Goal: Information Seeking & Learning: Learn about a topic

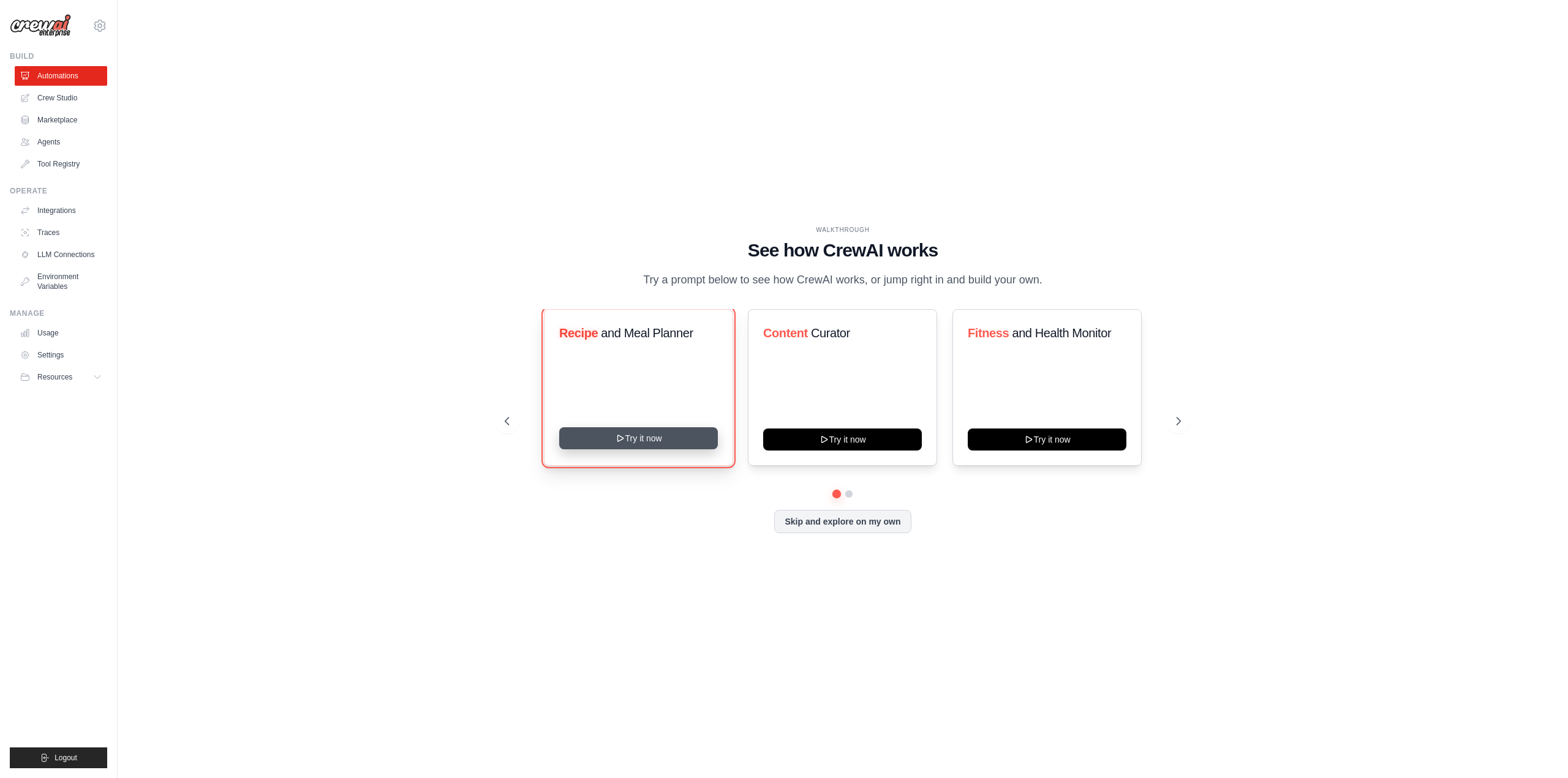
click at [652, 436] on button "Try it now" at bounding box center [638, 438] width 158 height 22
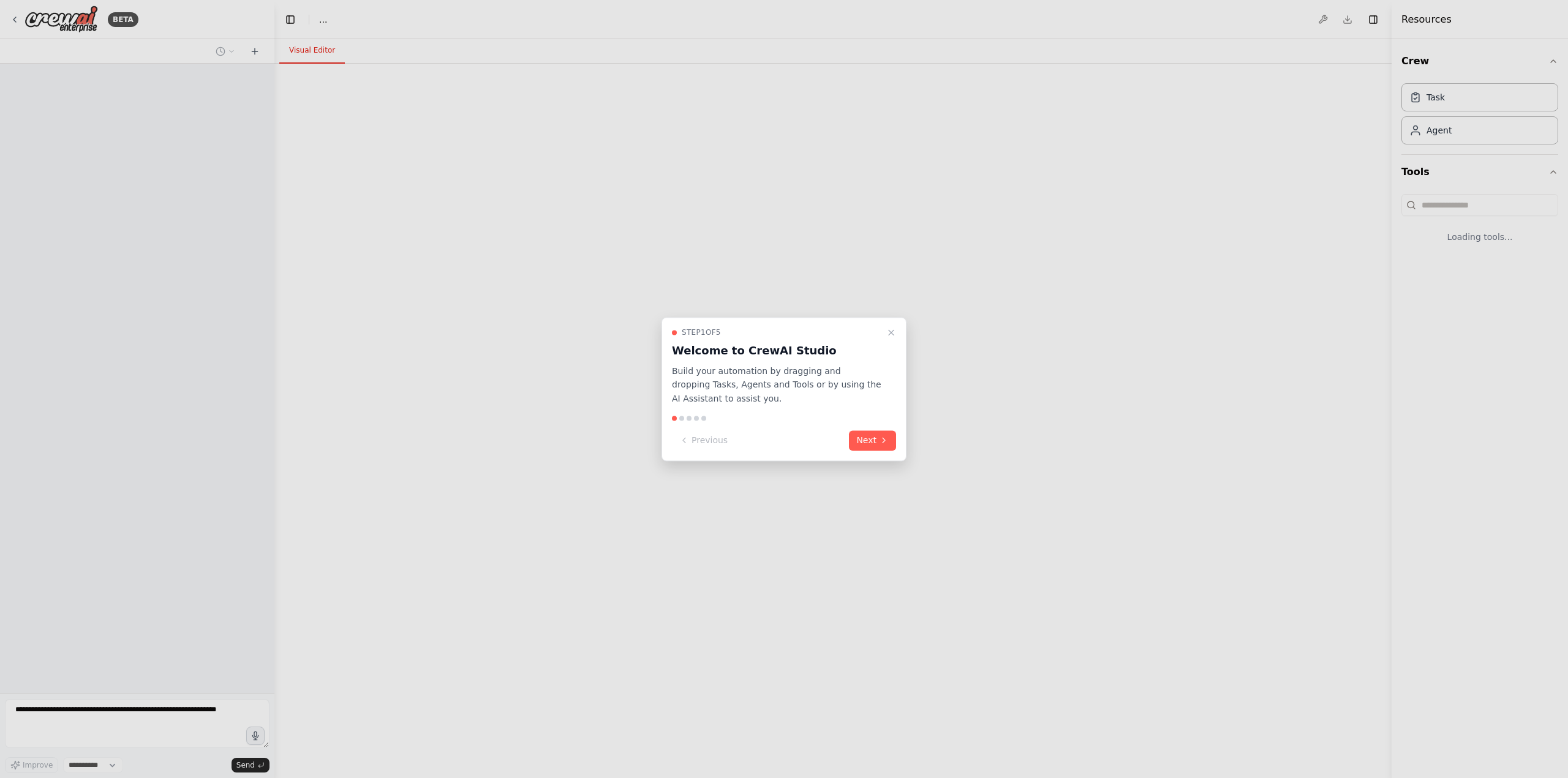
select select "****"
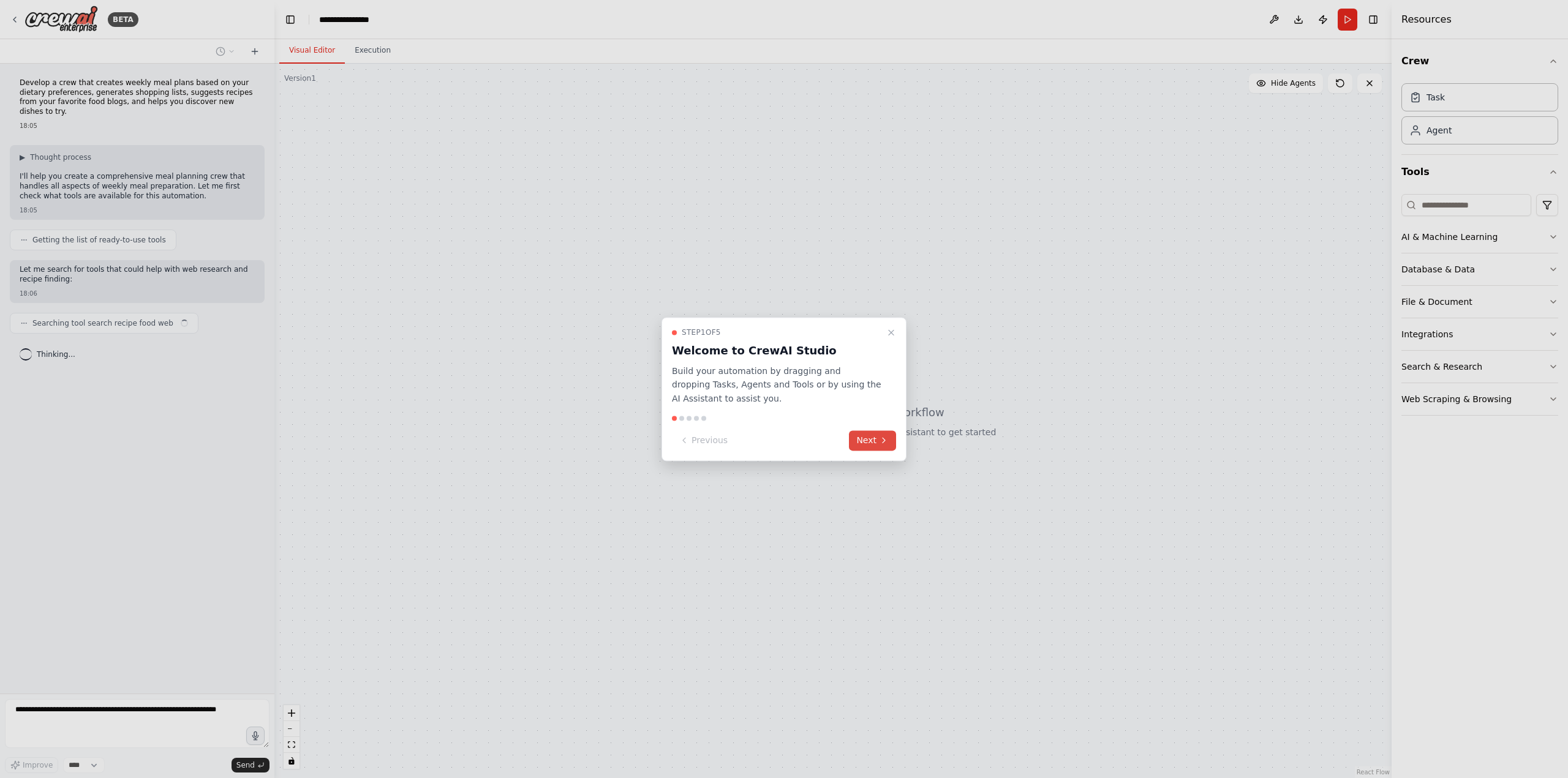
click at [872, 441] on button "Next" at bounding box center [872, 441] width 47 height 21
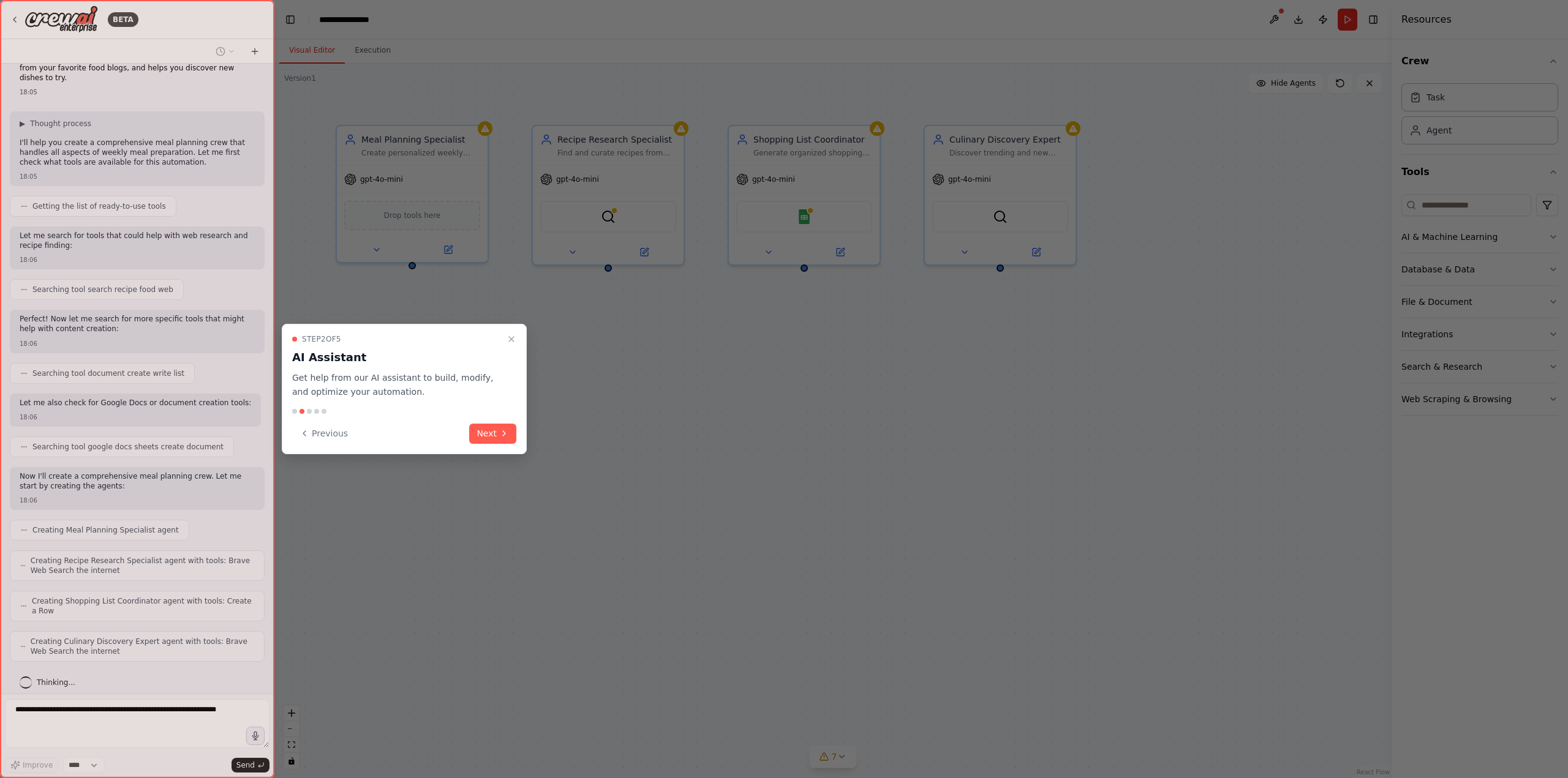
scroll to position [107, 0]
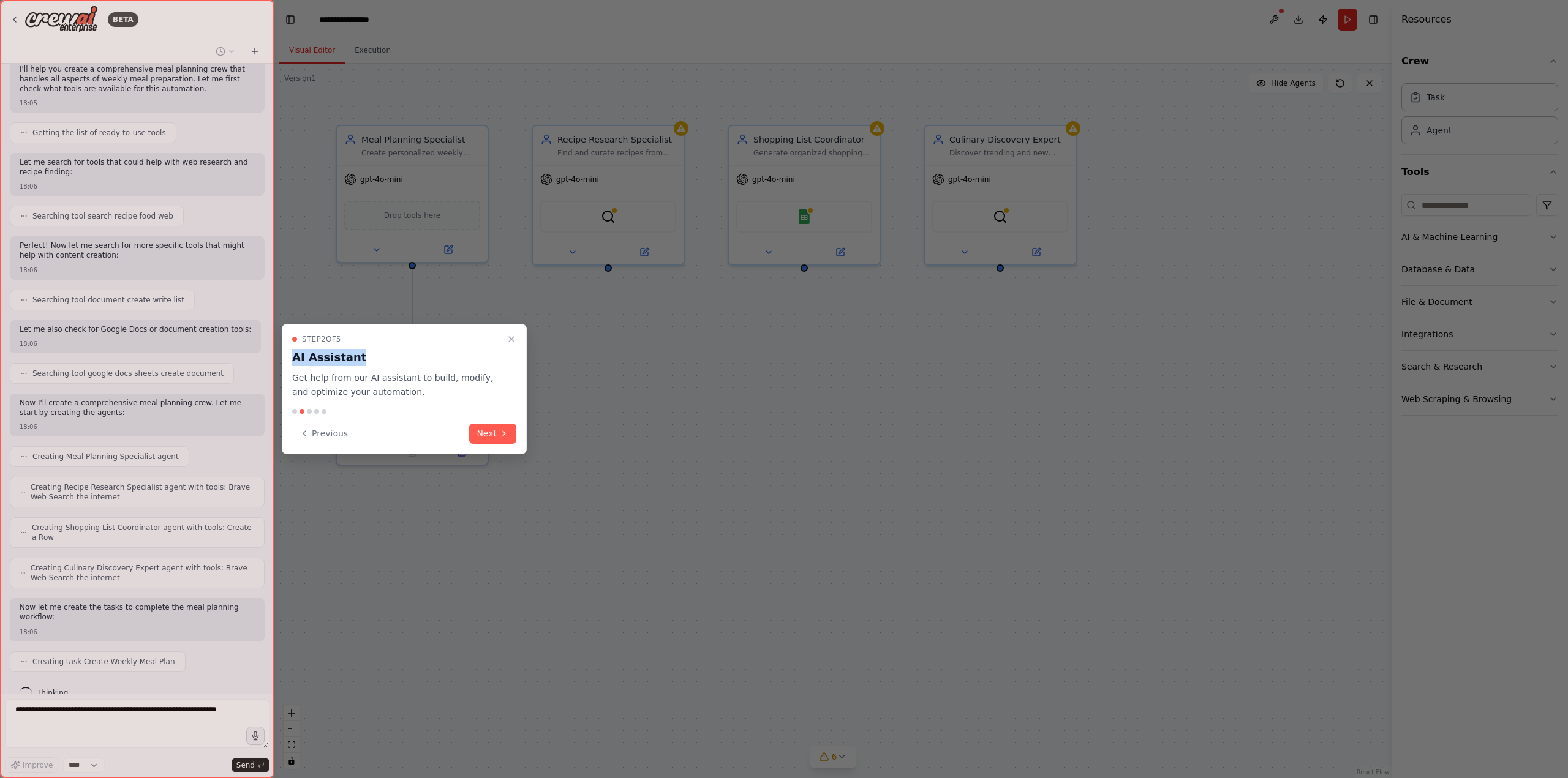
drag, startPoint x: 432, startPoint y: 338, endPoint x: 431, endPoint y: 356, distance: 18.0
click at [431, 356] on div "Step 2 of 5 AI Assistant Get help from our AI assistant to build, modify, and o…" at bounding box center [404, 366] width 224 height 65
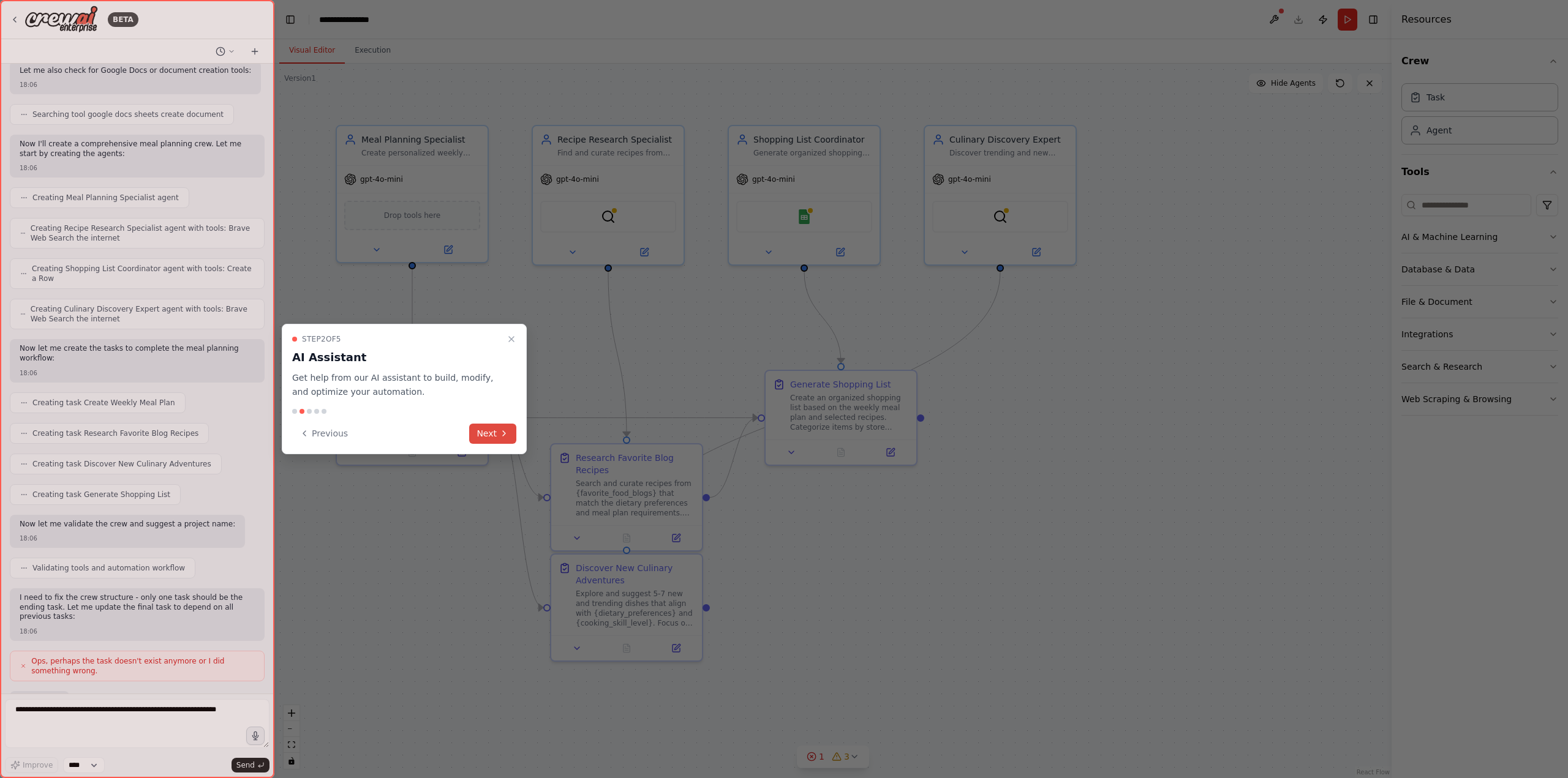
scroll to position [440, 0]
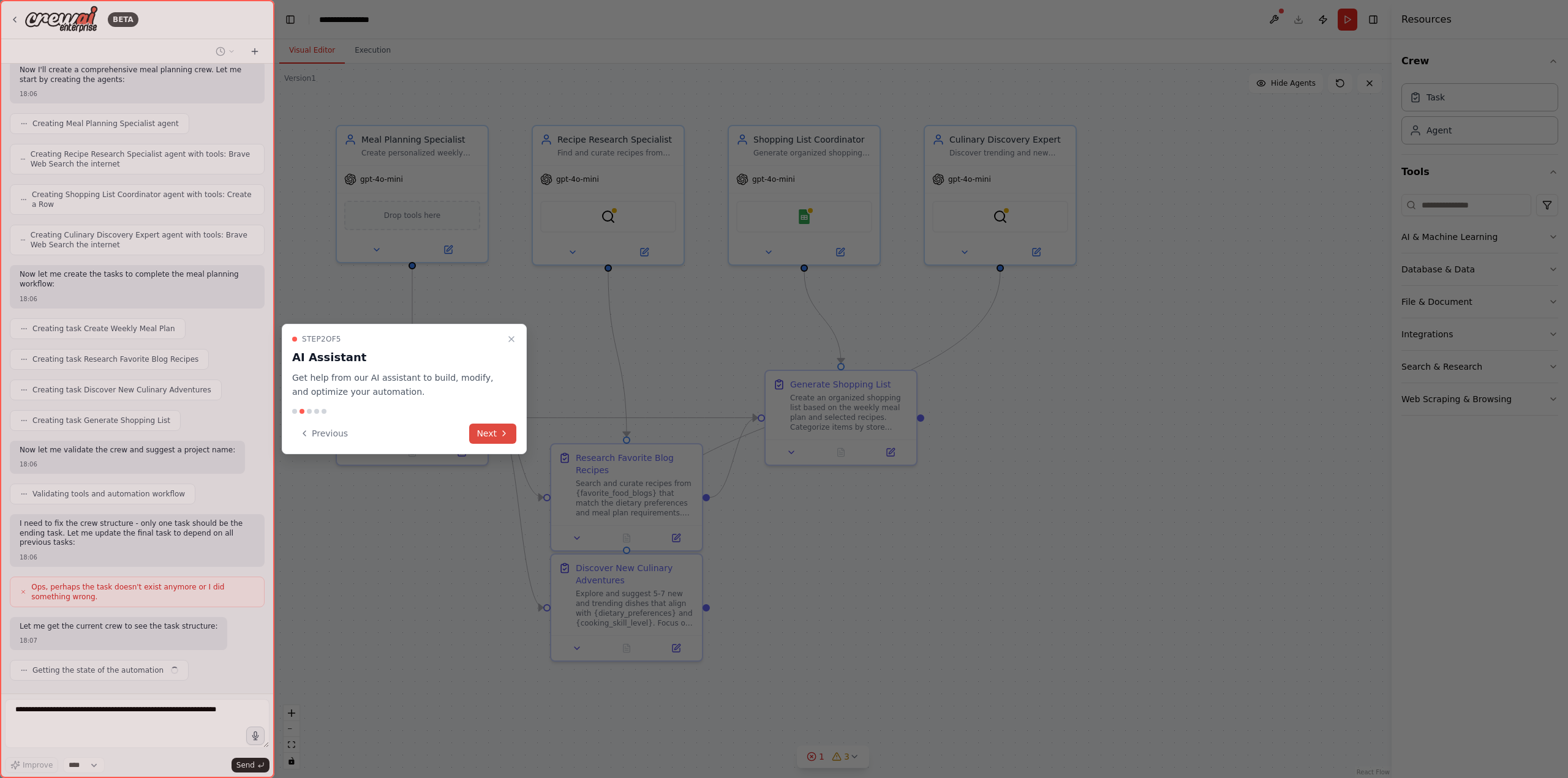
click at [496, 431] on button "Next" at bounding box center [493, 434] width 47 height 21
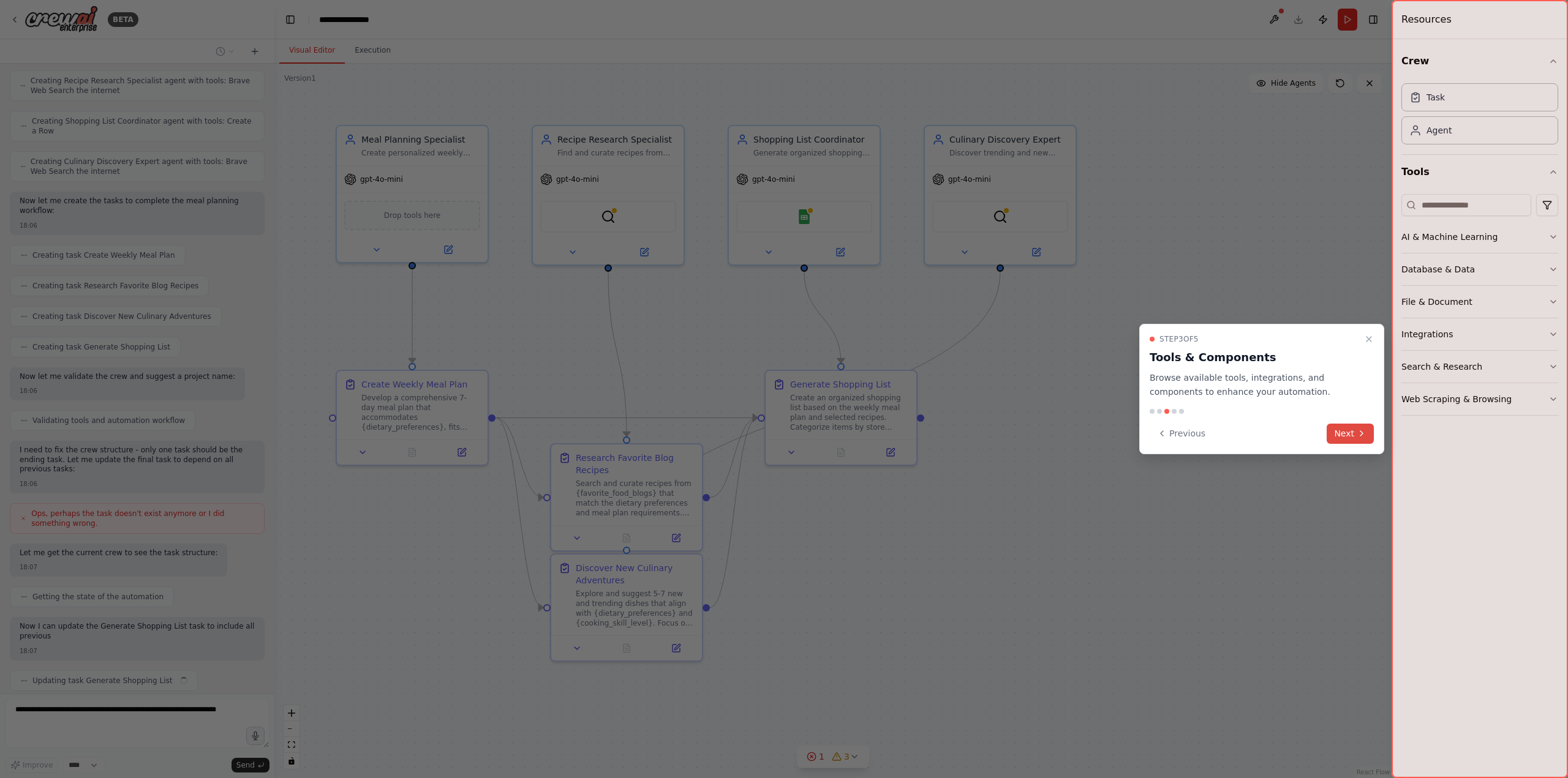
scroll to position [523, 0]
click at [1355, 439] on button "Next" at bounding box center [1350, 434] width 47 height 21
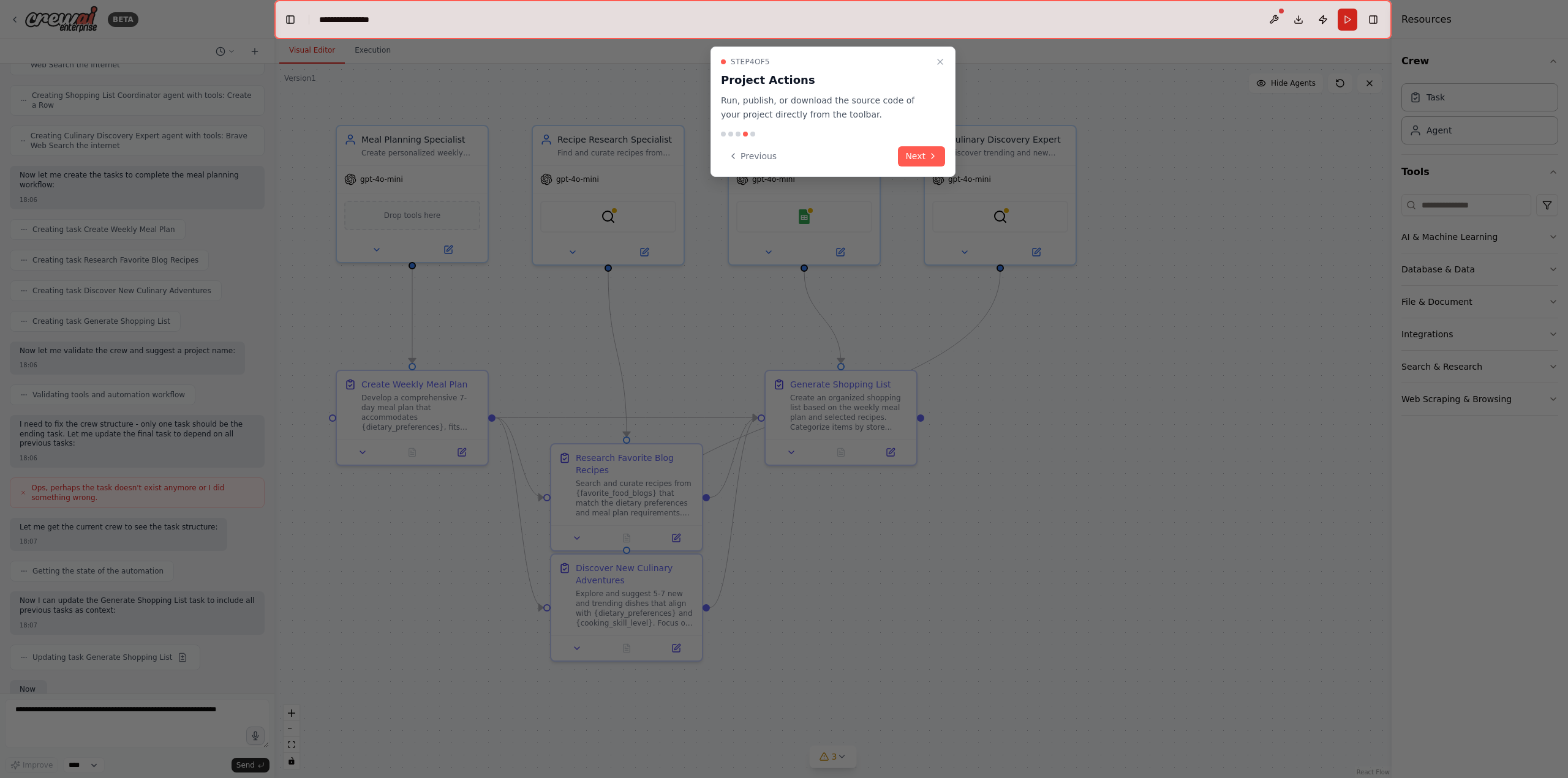
scroll to position [602, 0]
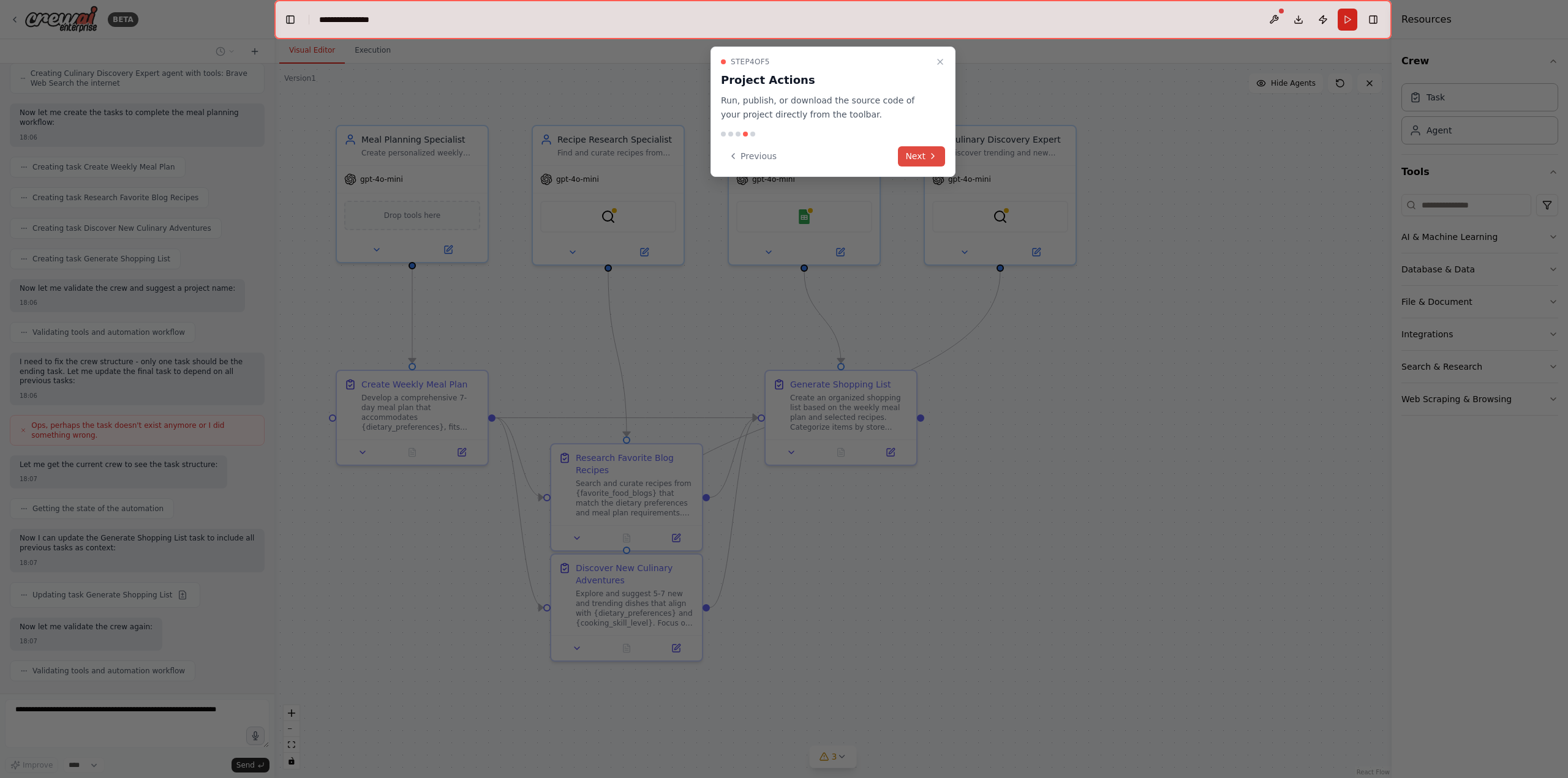
click at [927, 165] on button "Next" at bounding box center [921, 157] width 47 height 21
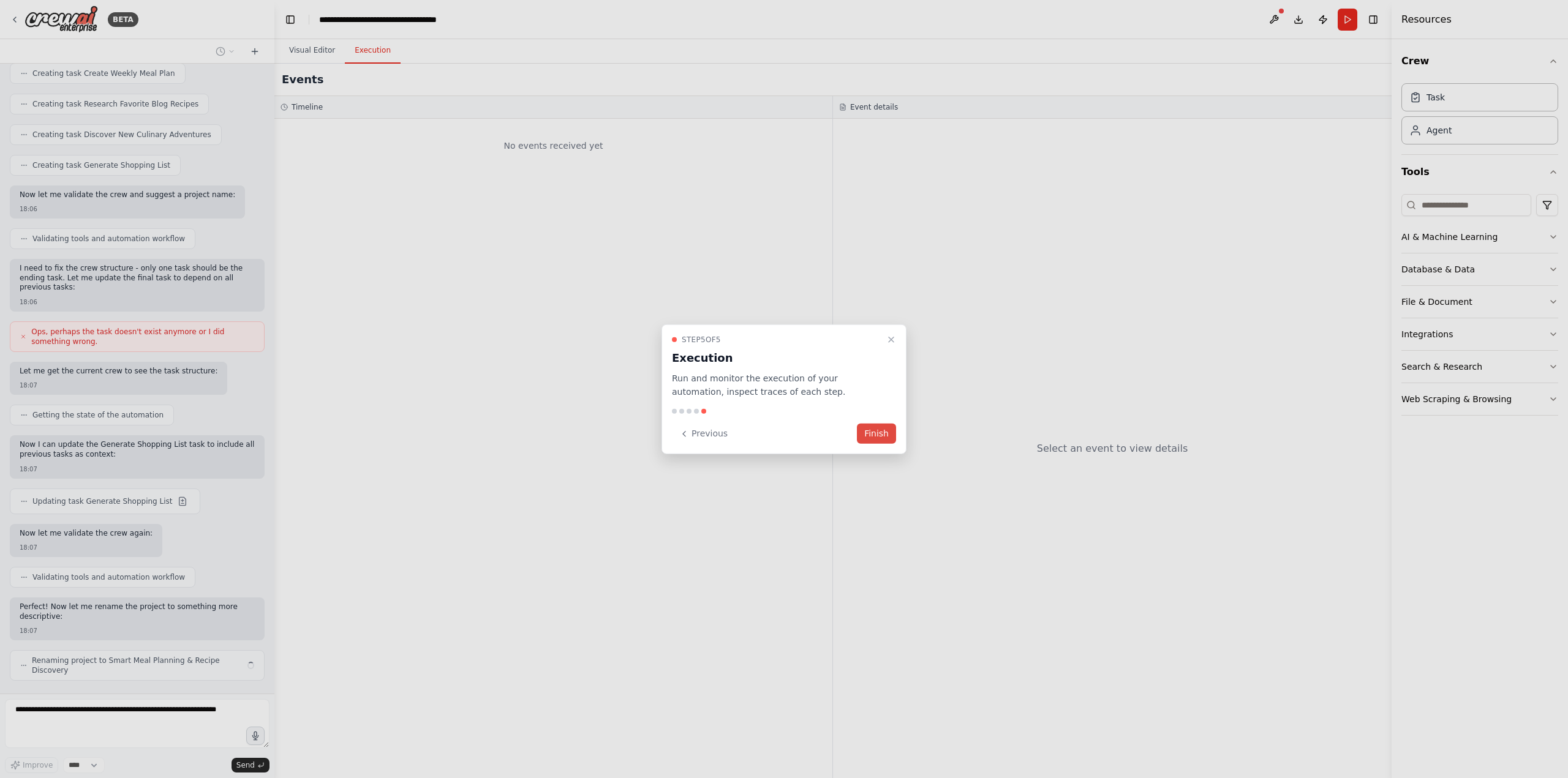
scroll to position [686, 0]
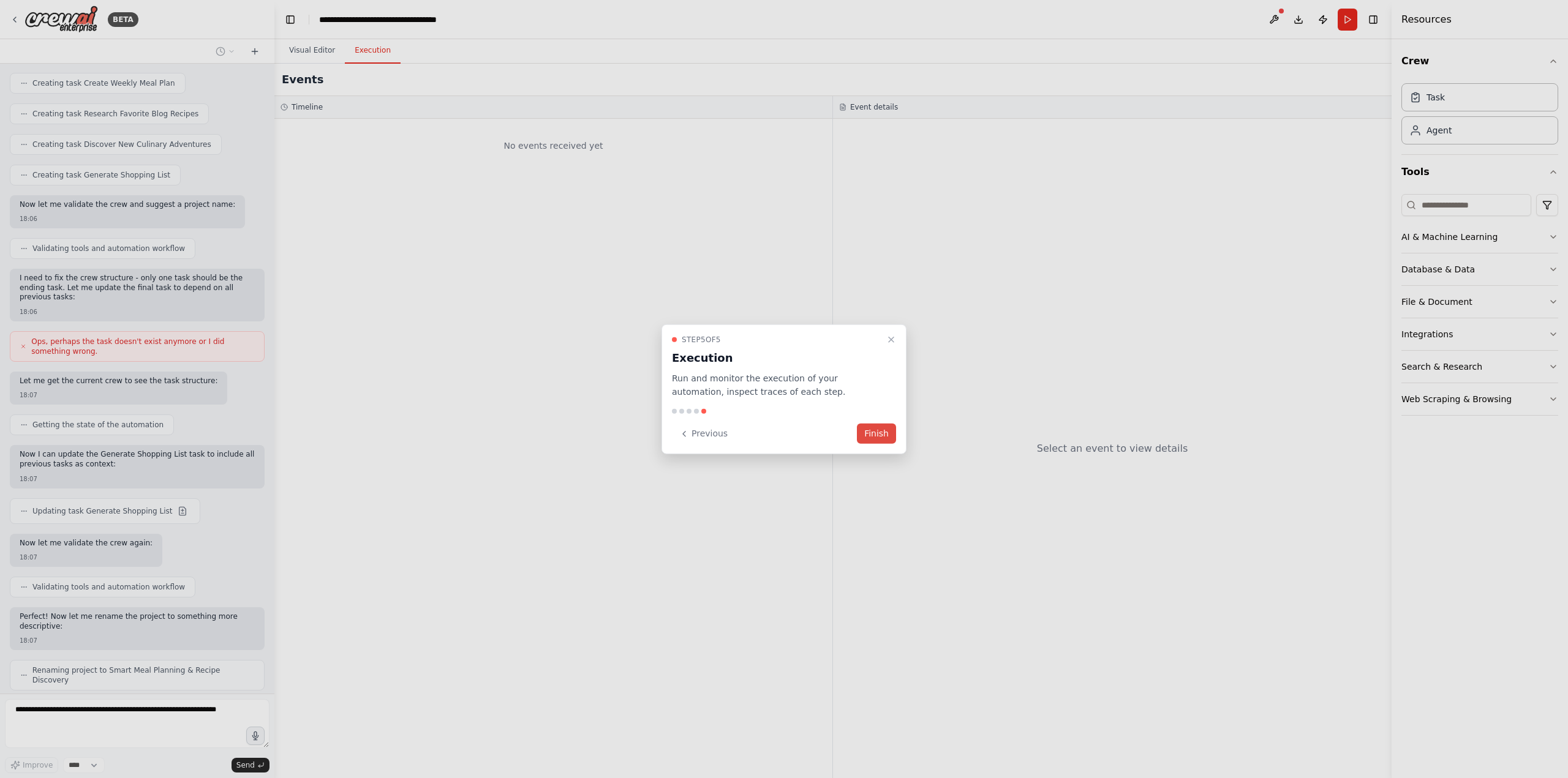
click at [883, 435] on button "Finish" at bounding box center [876, 434] width 40 height 21
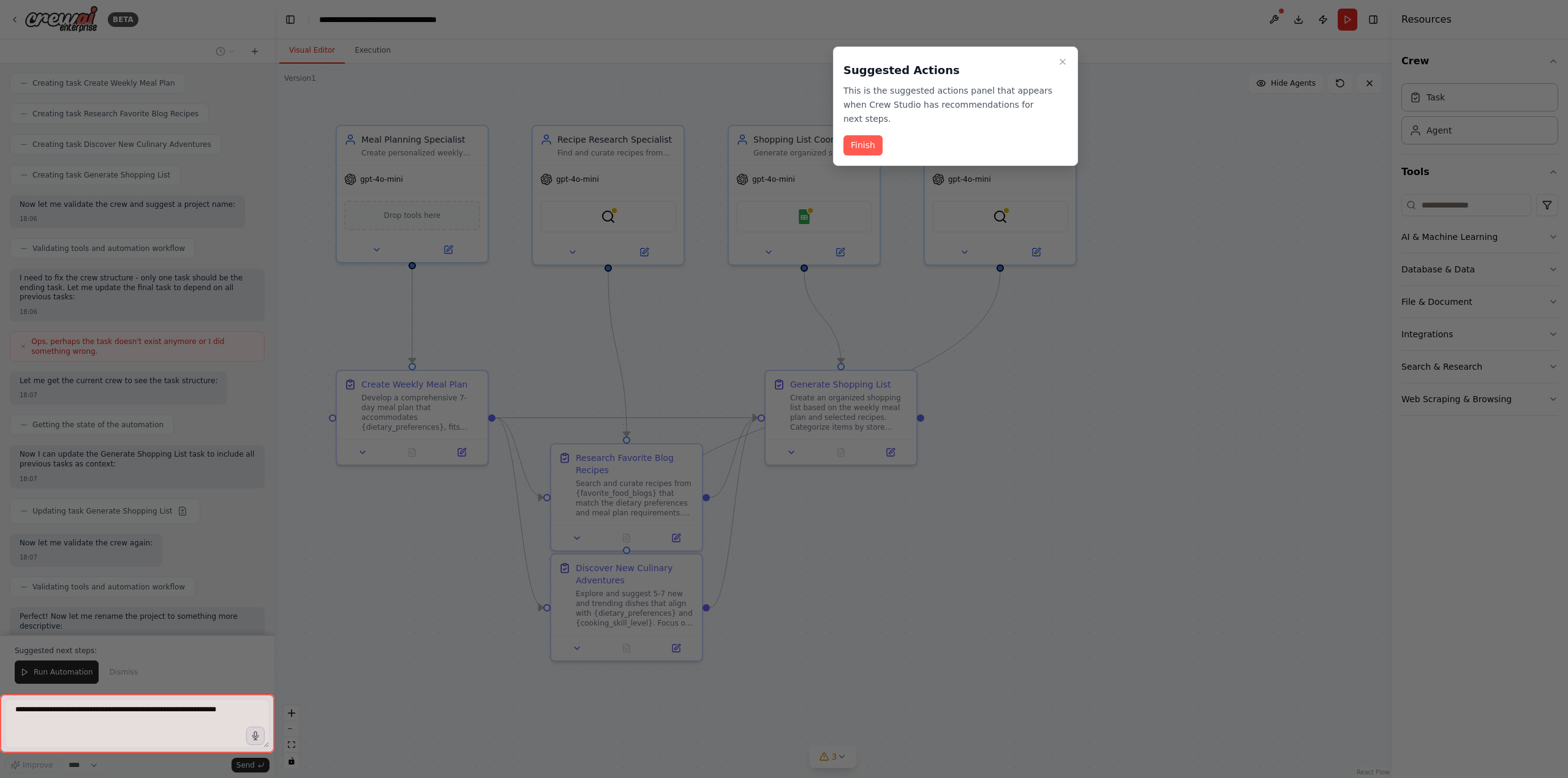
scroll to position [696, 0]
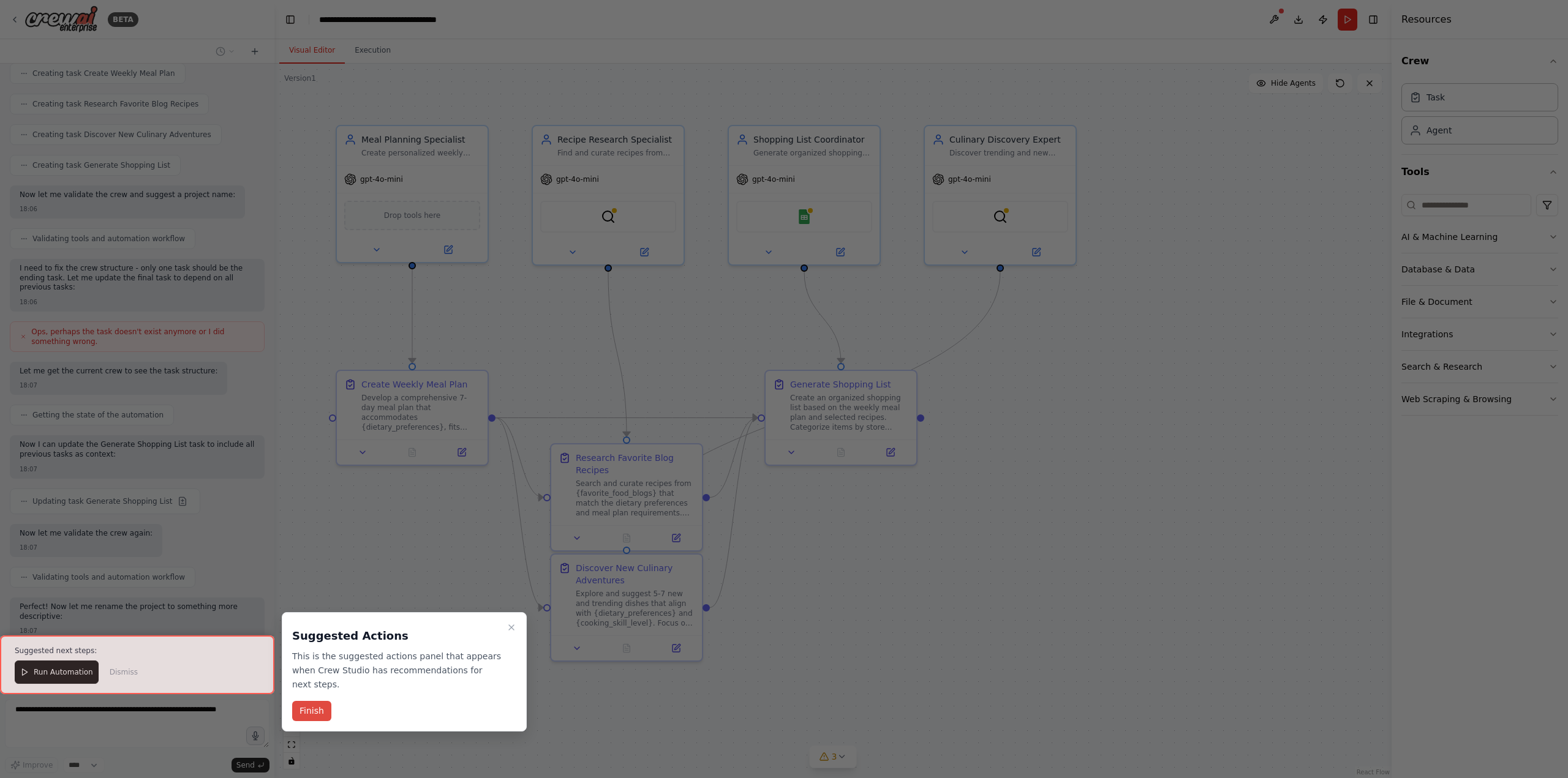
click at [317, 701] on button "Finish" at bounding box center [312, 712] width 40 height 21
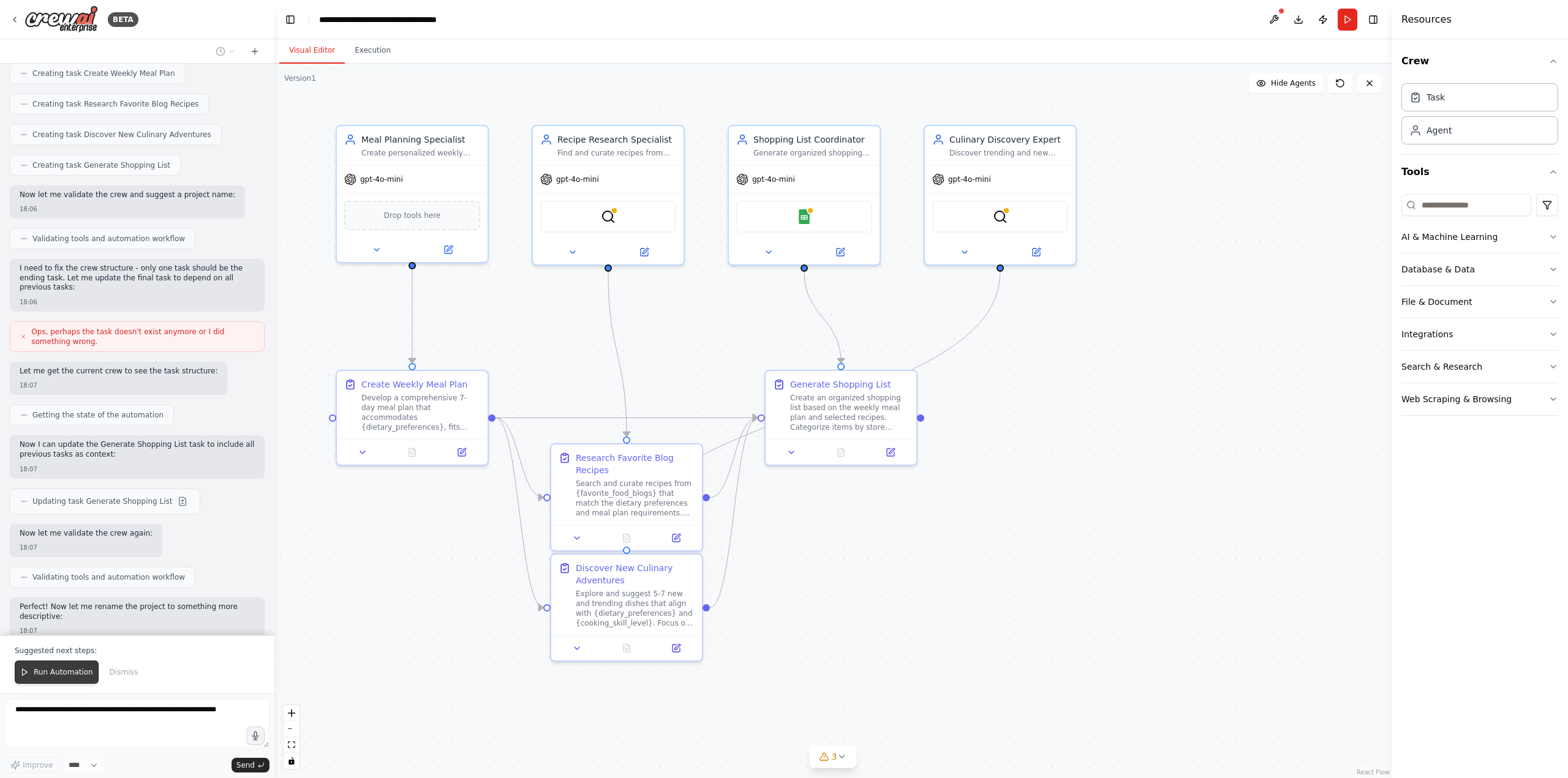
click at [53, 666] on button "Run Automation" at bounding box center [57, 672] width 84 height 23
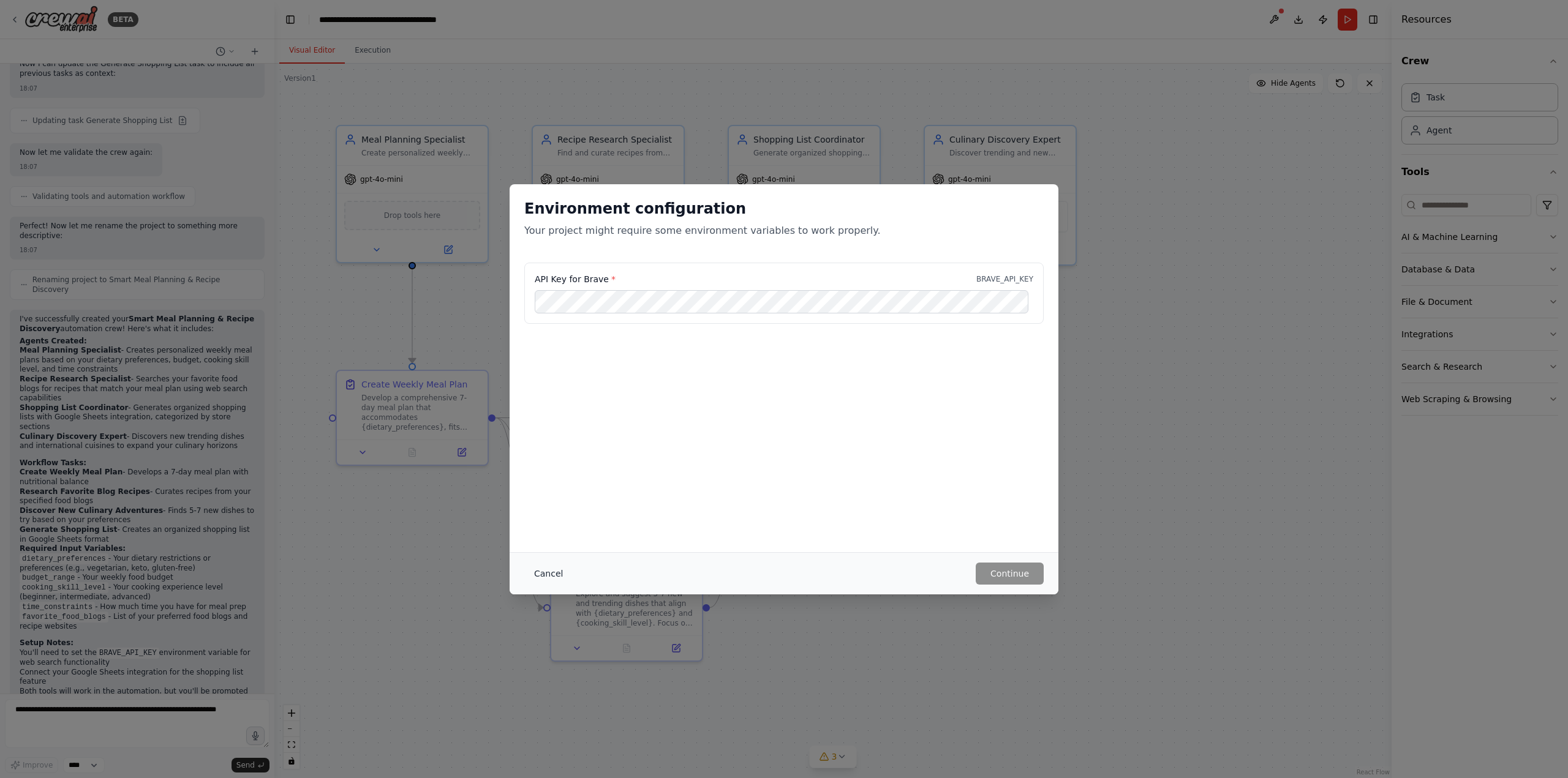
click at [542, 574] on button "Cancel" at bounding box center [548, 574] width 48 height 22
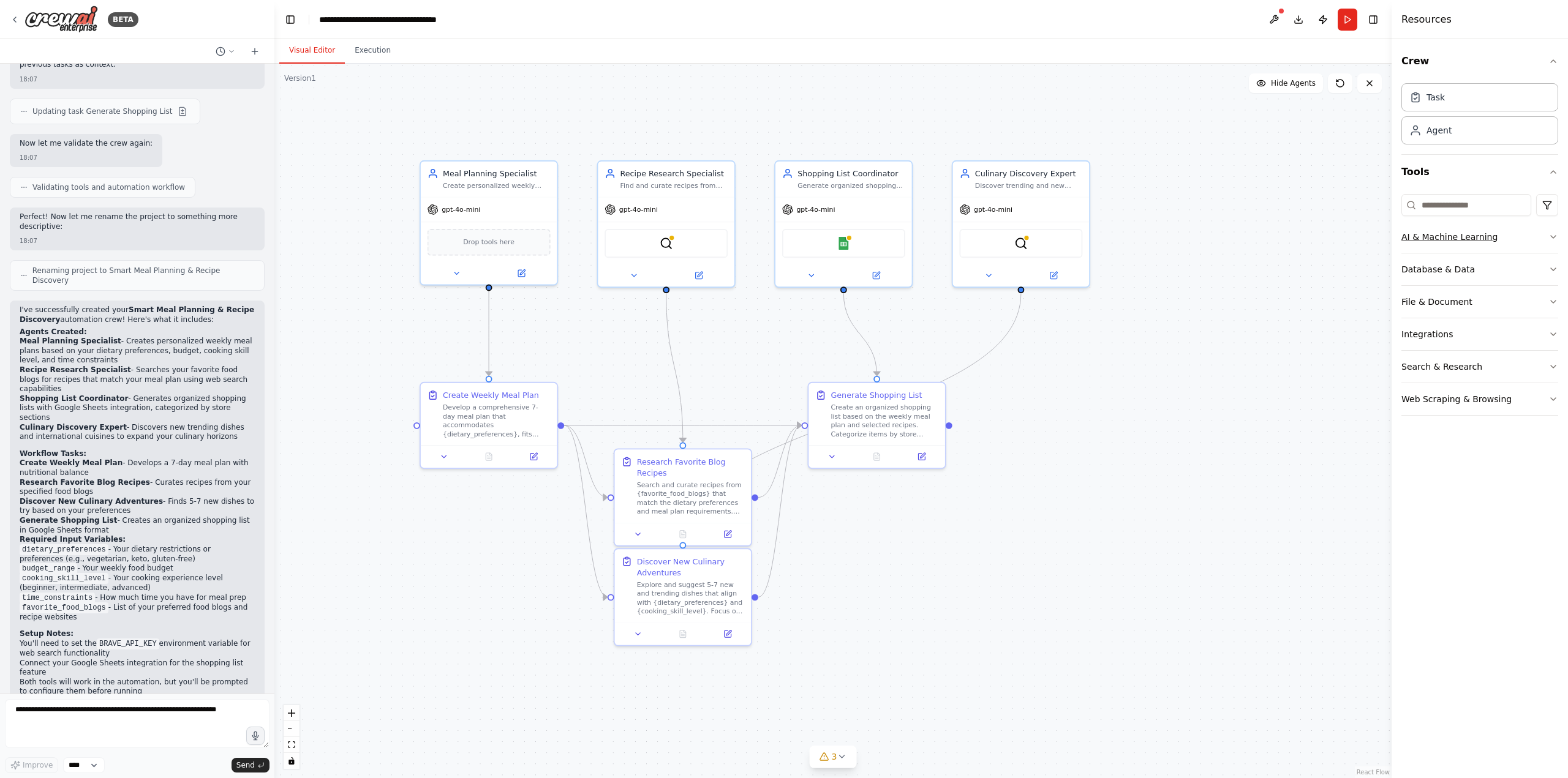
click at [1490, 240] on button "AI & Machine Learning" at bounding box center [1479, 237] width 157 height 32
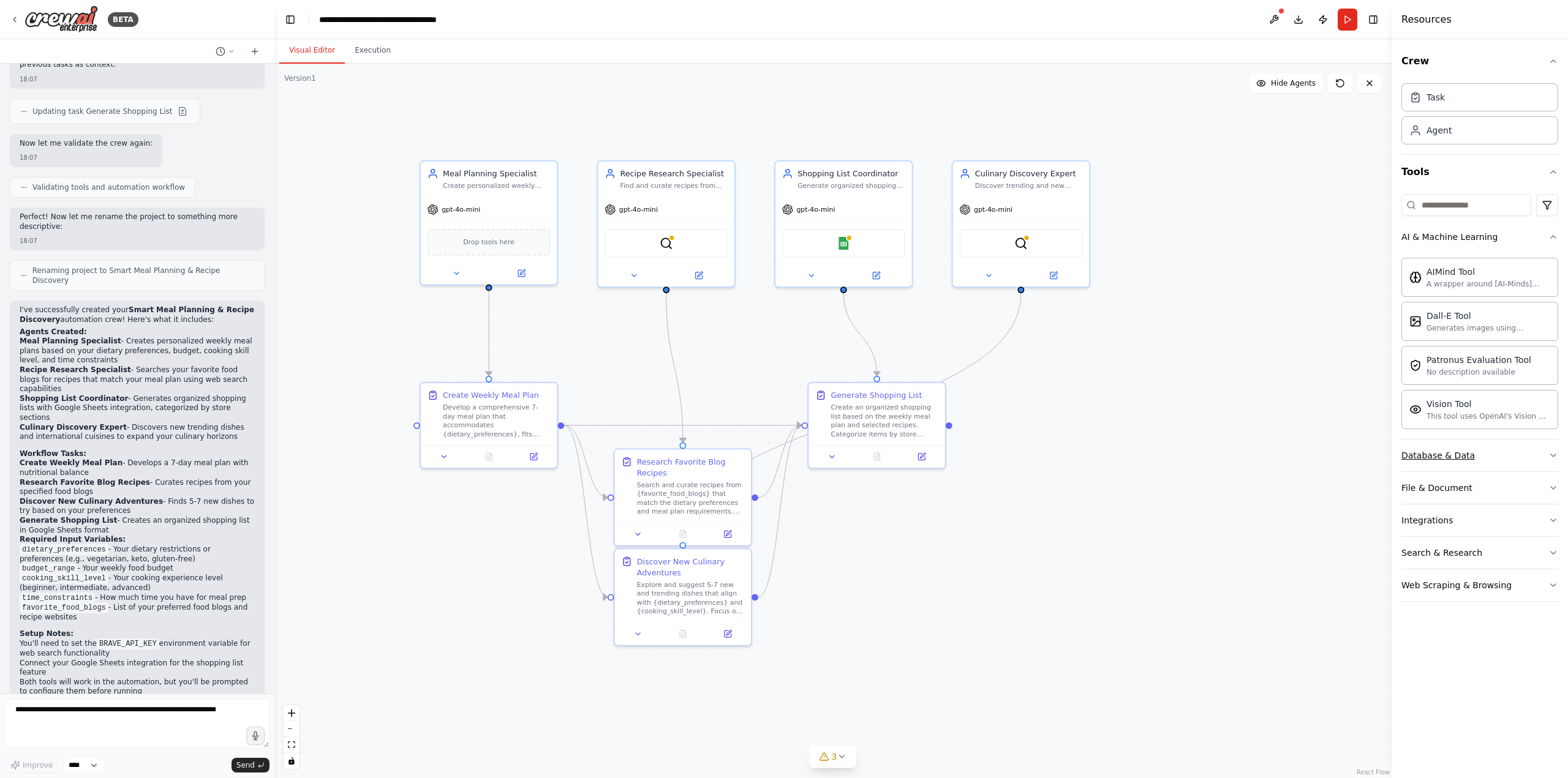
click at [1497, 448] on button "Database & Data" at bounding box center [1479, 455] width 157 height 32
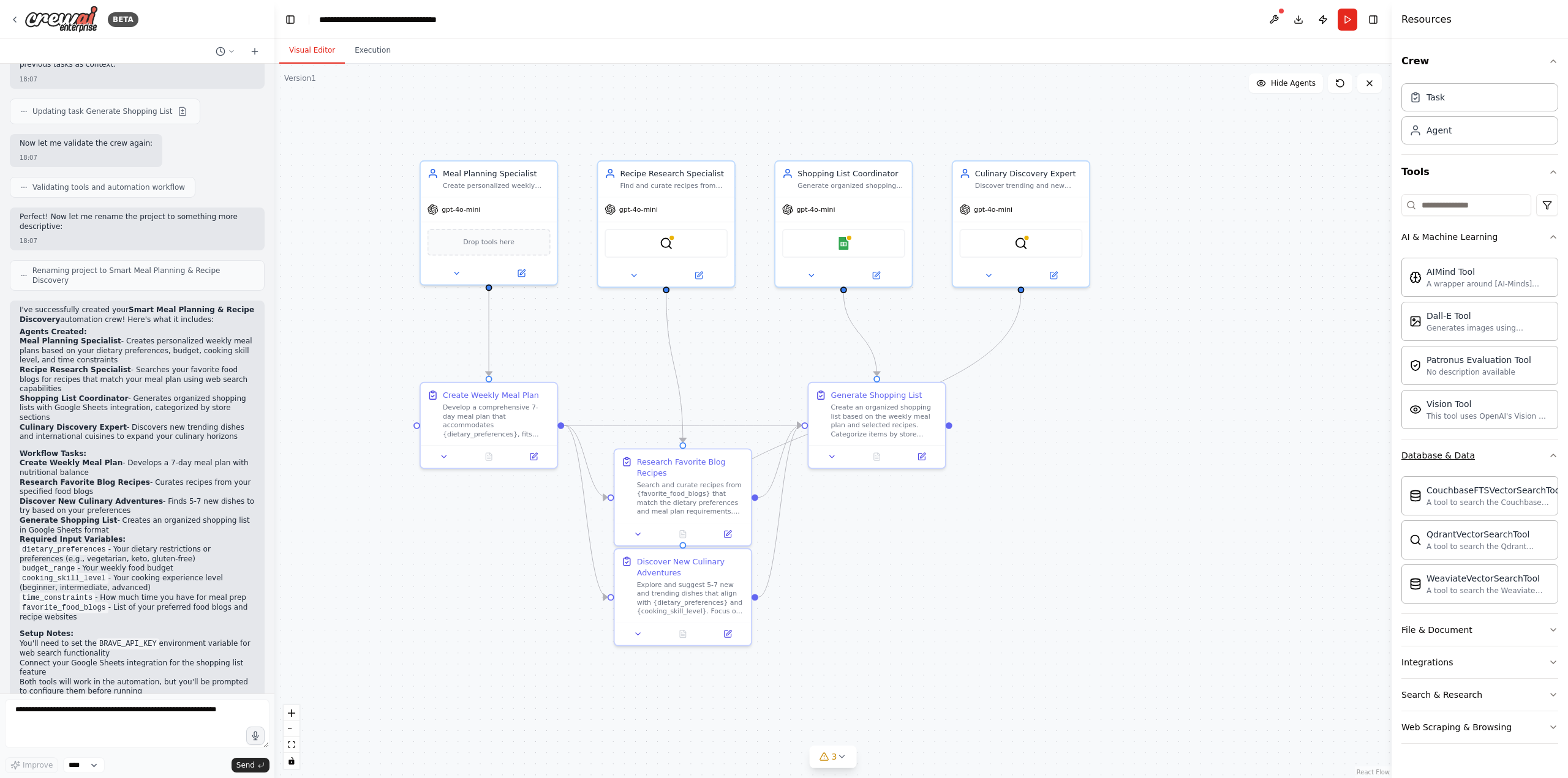
click at [1497, 448] on button "Database & Data" at bounding box center [1479, 455] width 157 height 32
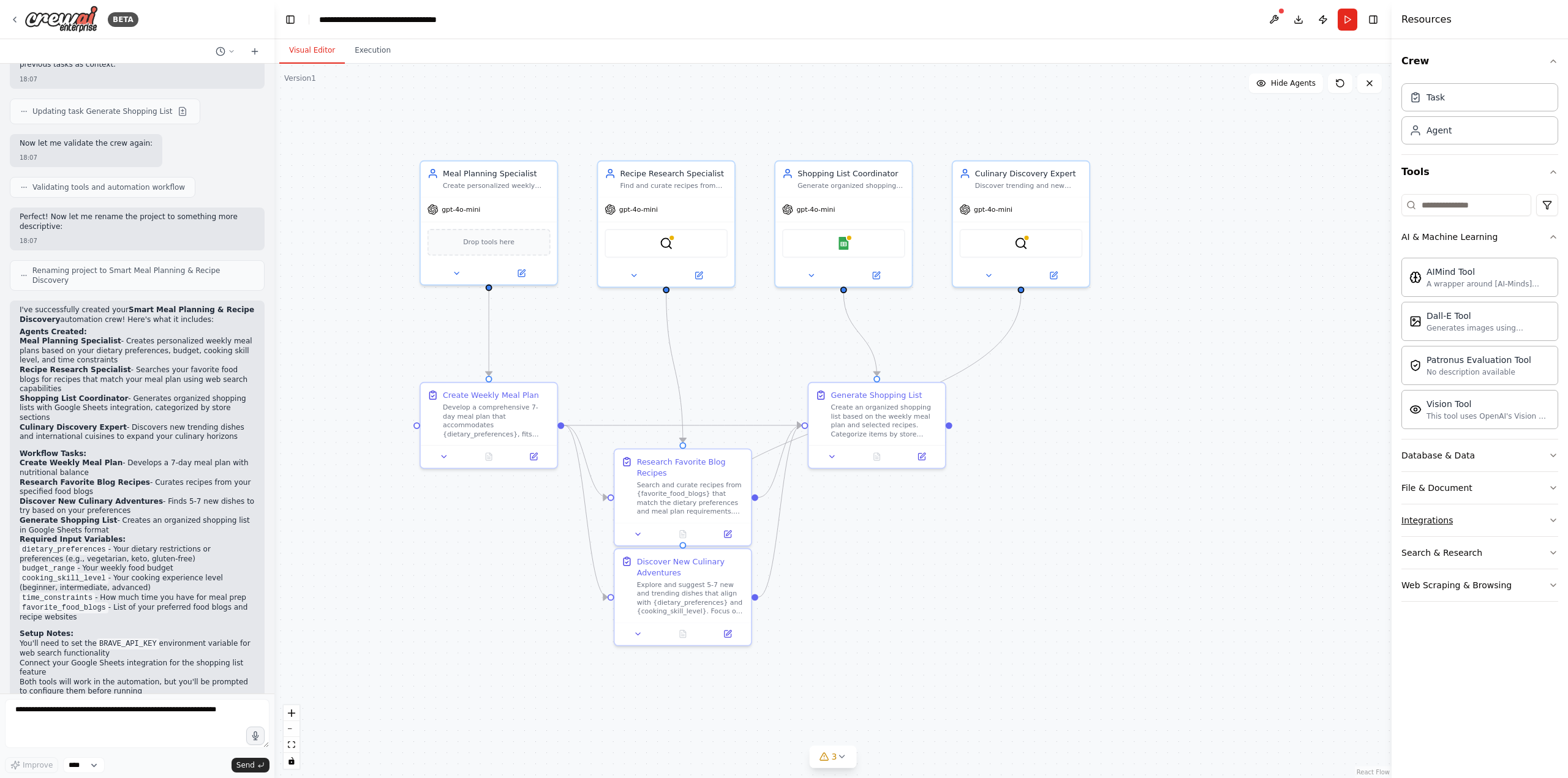
click at [1467, 510] on button "Integrations" at bounding box center [1479, 521] width 157 height 32
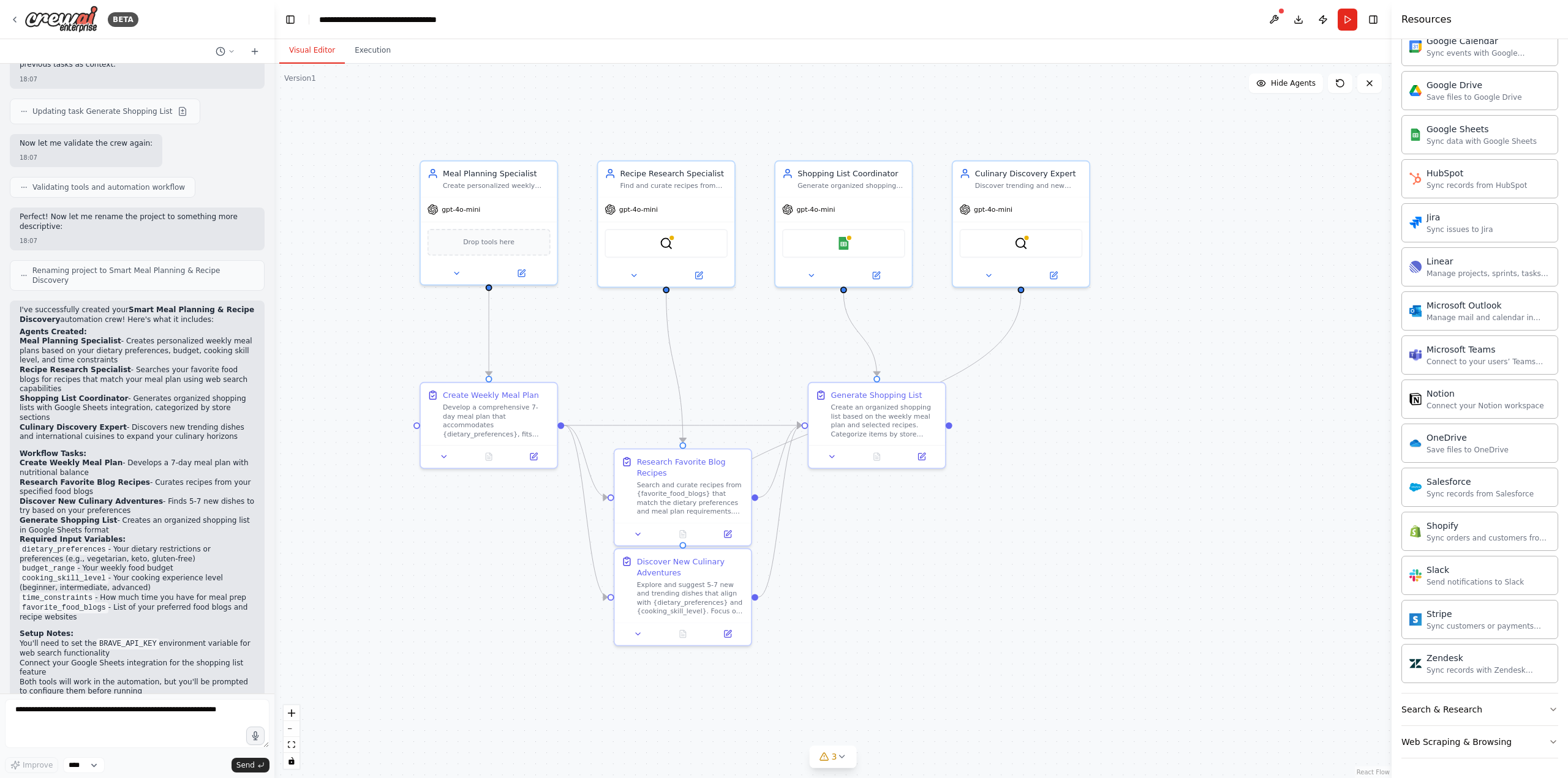
scroll to position [779, 0]
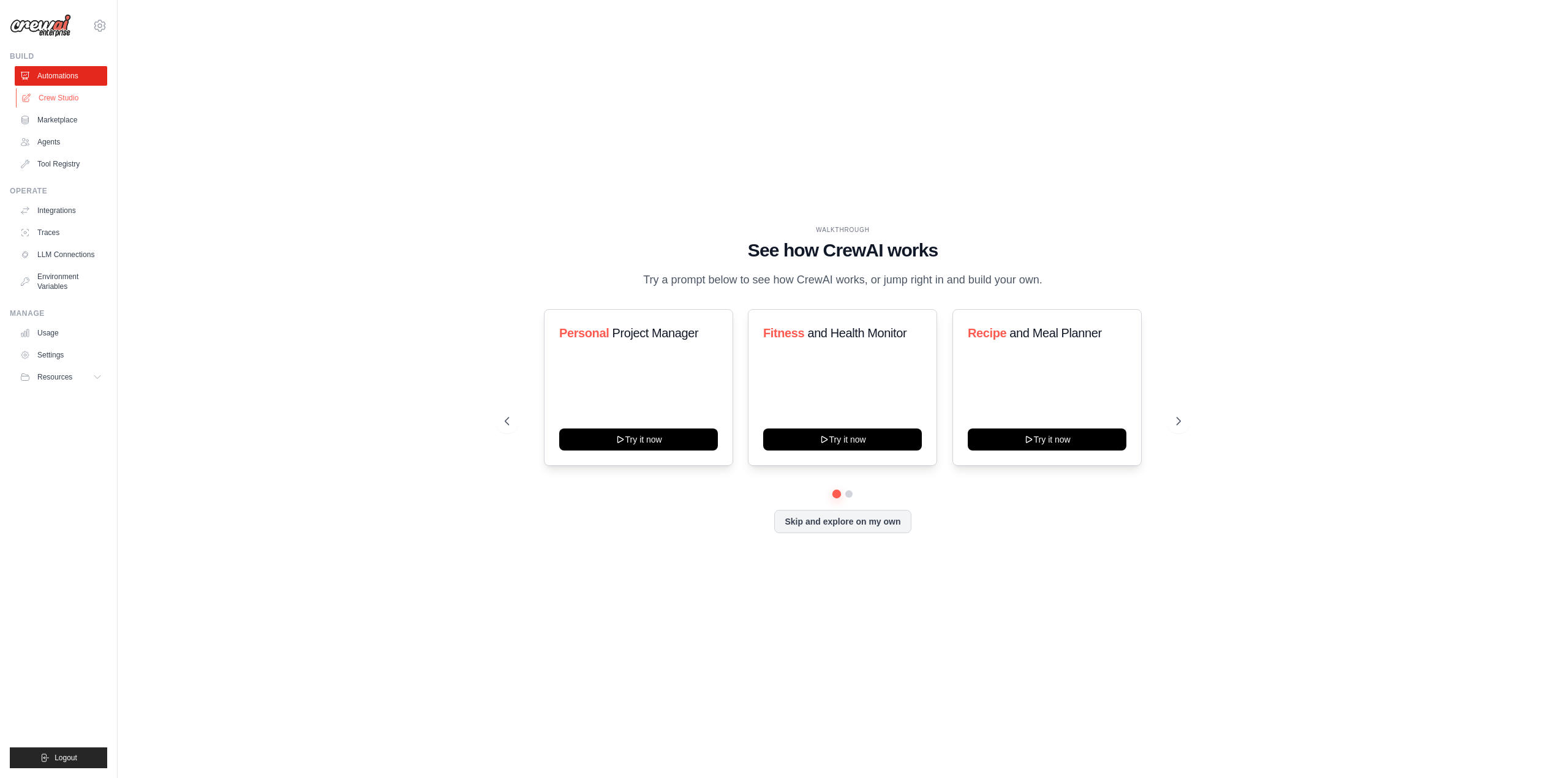
click at [61, 101] on link "Crew Studio" at bounding box center [62, 97] width 93 height 20
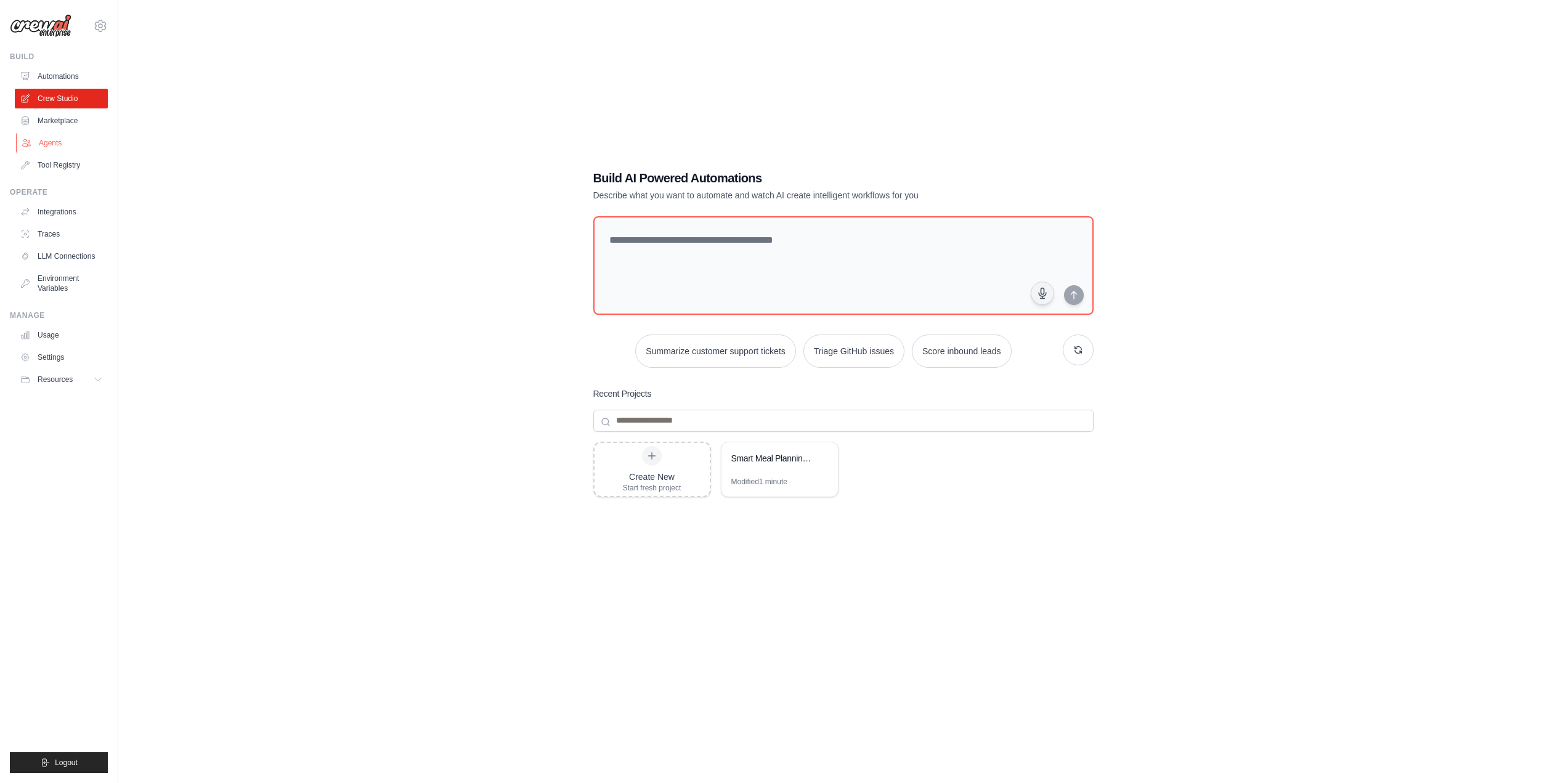
click at [54, 143] on link "Agents" at bounding box center [62, 143] width 93 height 20
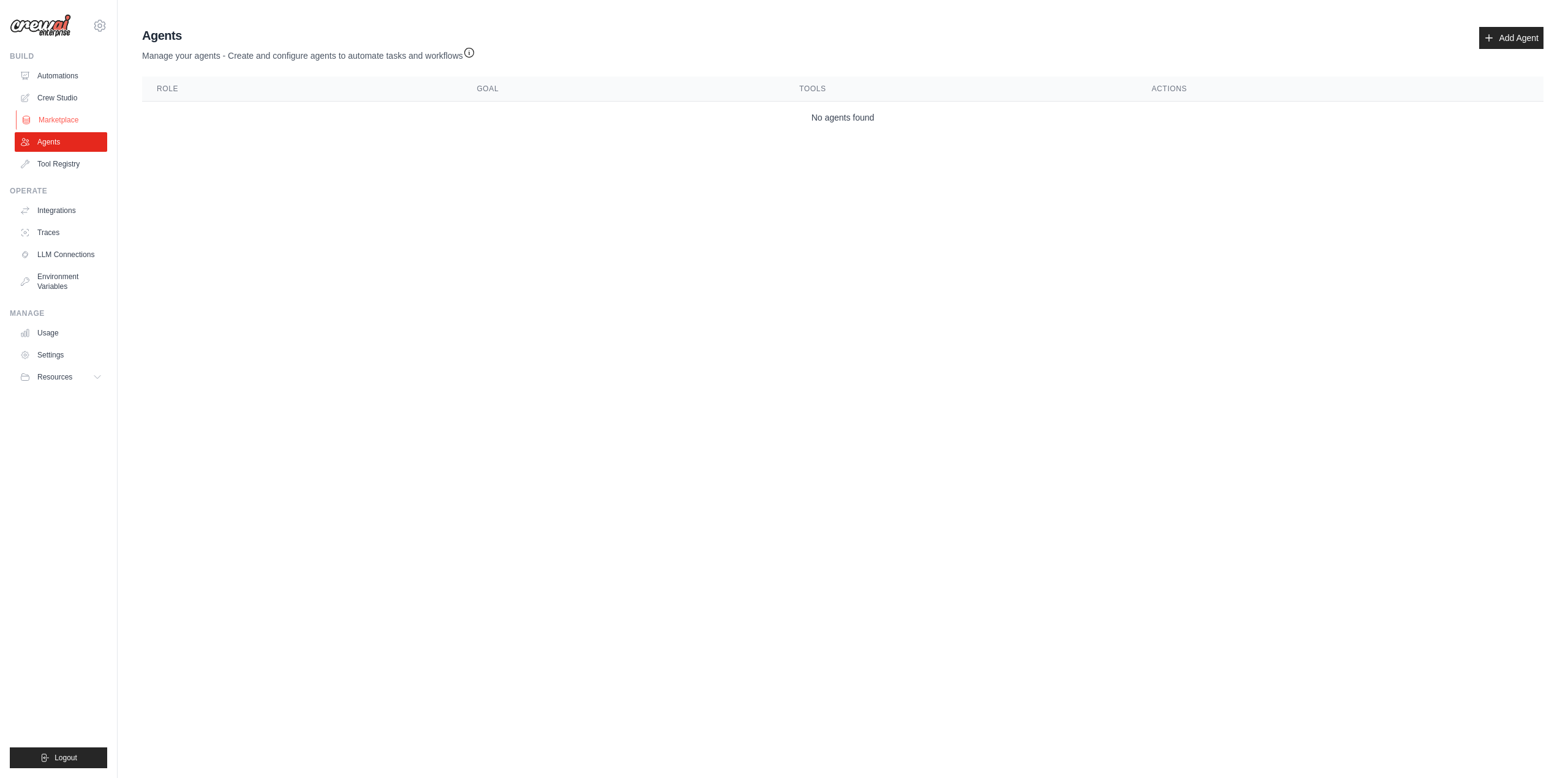
click at [63, 123] on link "Marketplace" at bounding box center [62, 120] width 93 height 20
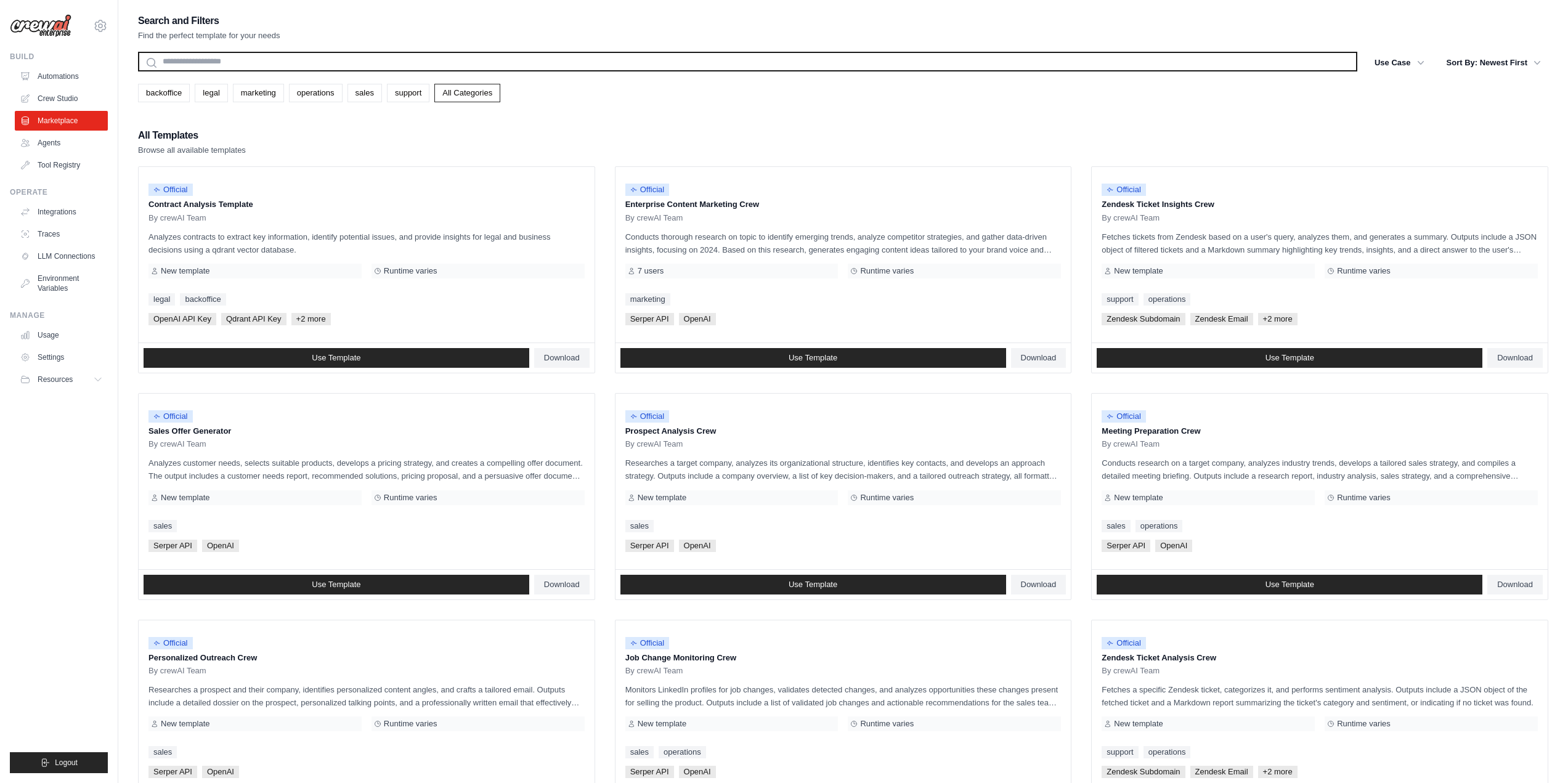
click at [389, 61] on input "text" at bounding box center [747, 61] width 1219 height 20
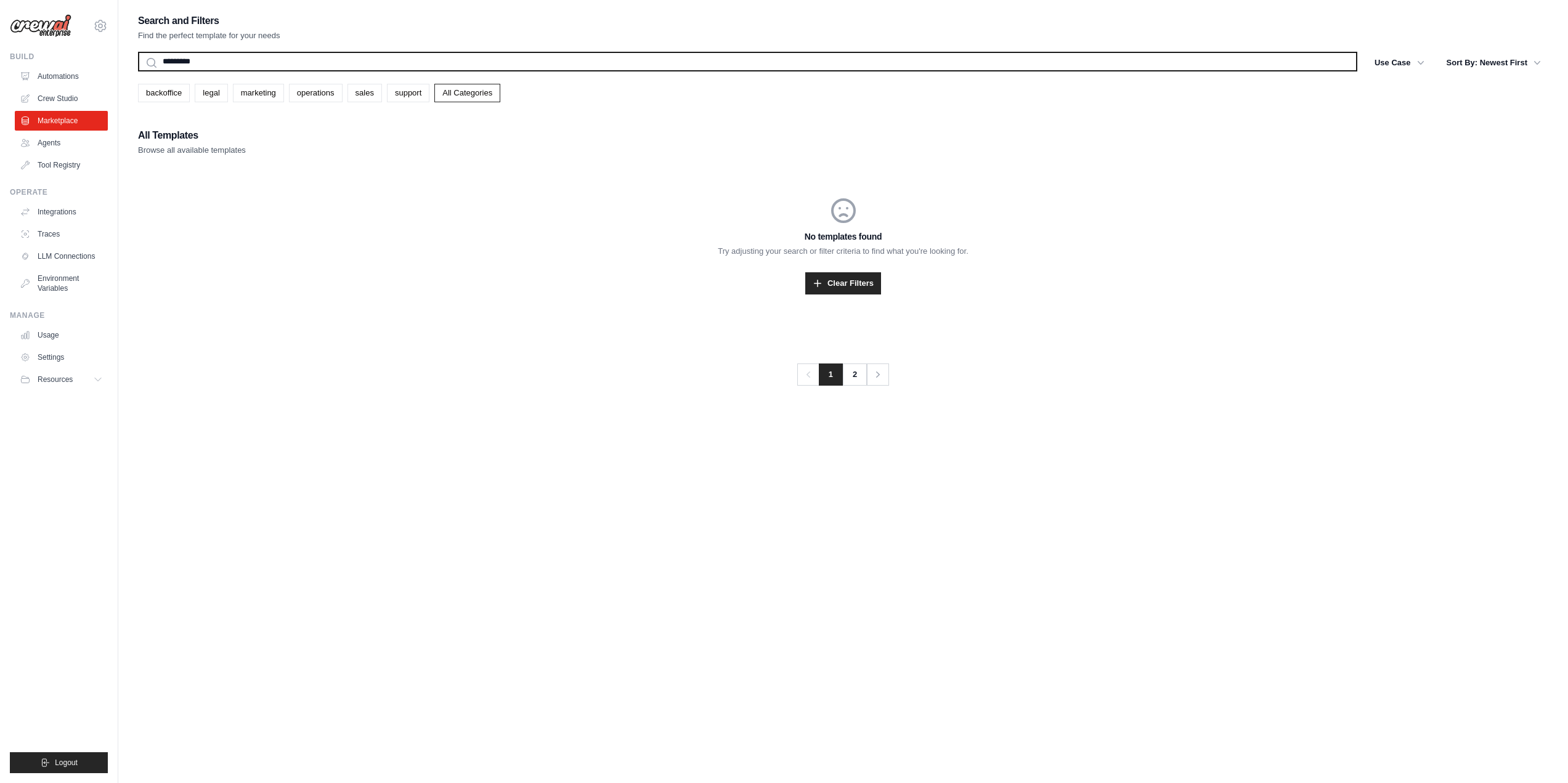
type input "*********"
click at [138, 71] on button "Search" at bounding box center [138, 71] width 1 height 1
drag, startPoint x: 237, startPoint y: 64, endPoint x: 790, endPoint y: 119, distance: 555.7
click at [510, 54] on input "*********" at bounding box center [747, 61] width 1219 height 20
drag, startPoint x: 217, startPoint y: 68, endPoint x: 101, endPoint y: 61, distance: 116.2
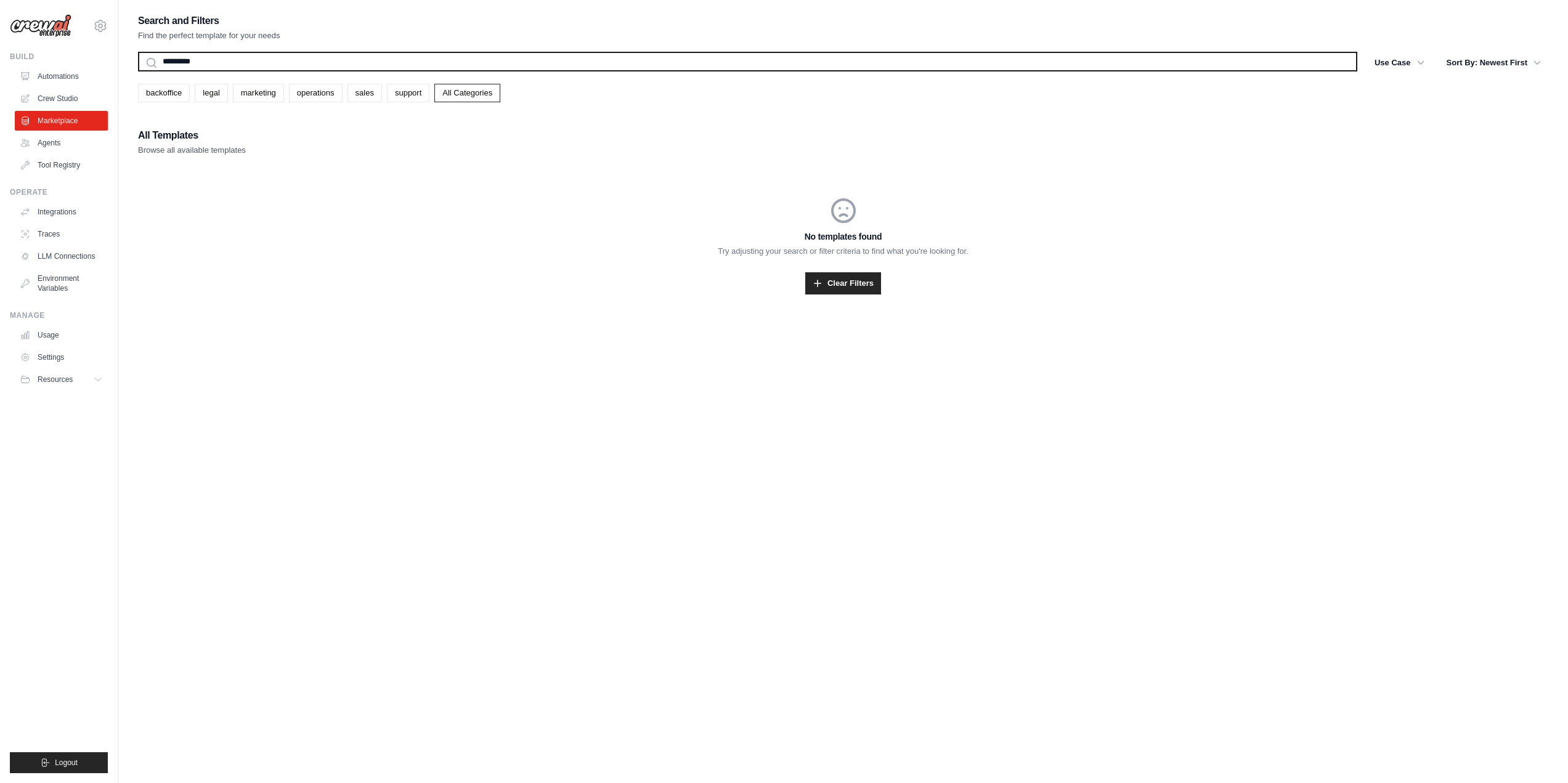
click at [101, 61] on div "thomas.meersseman@gmail.com Settings Build Automations Crew Studio" at bounding box center [784, 404] width 1568 height 808
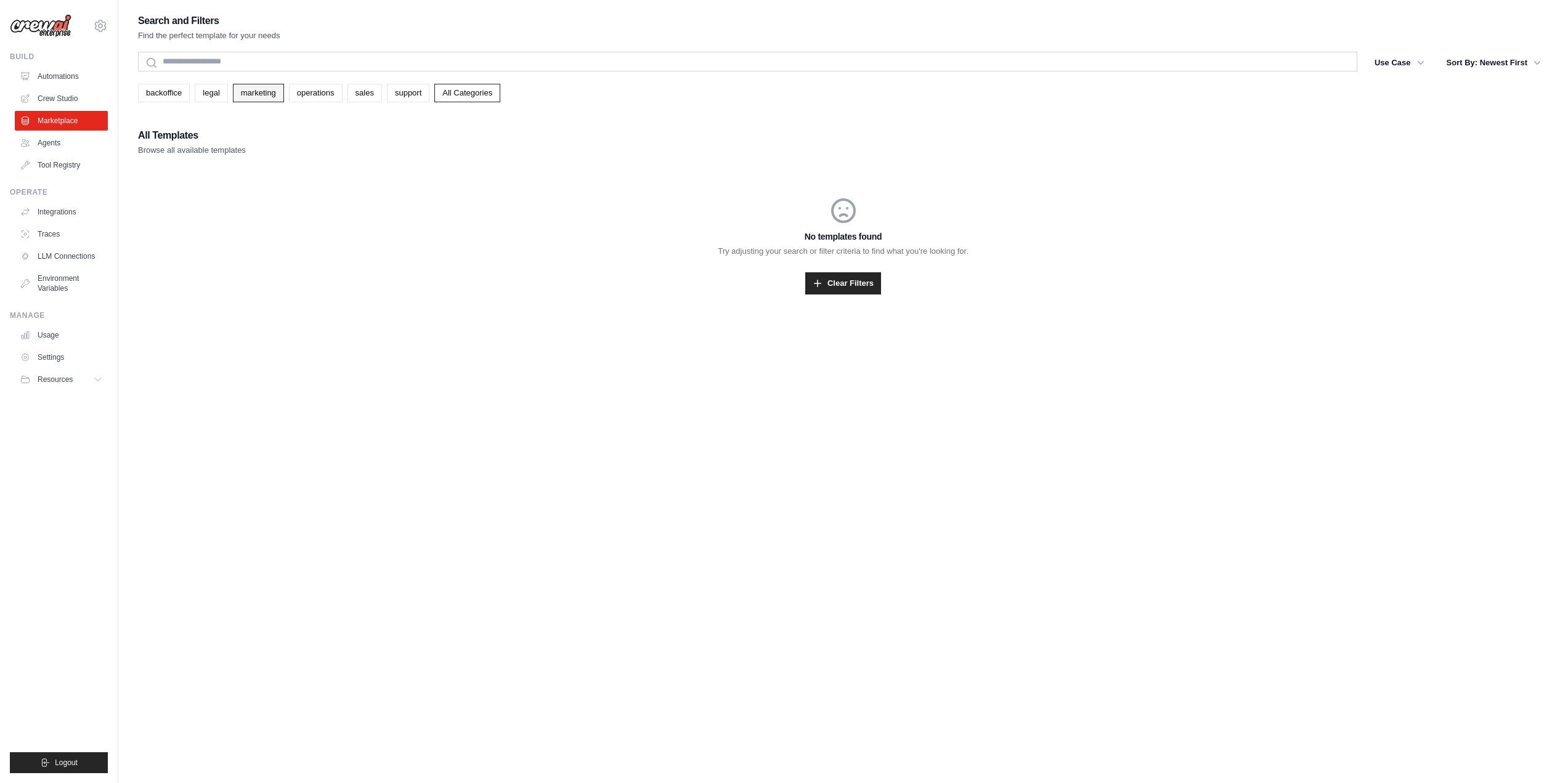
click at [260, 92] on link "marketing" at bounding box center [258, 92] width 51 height 18
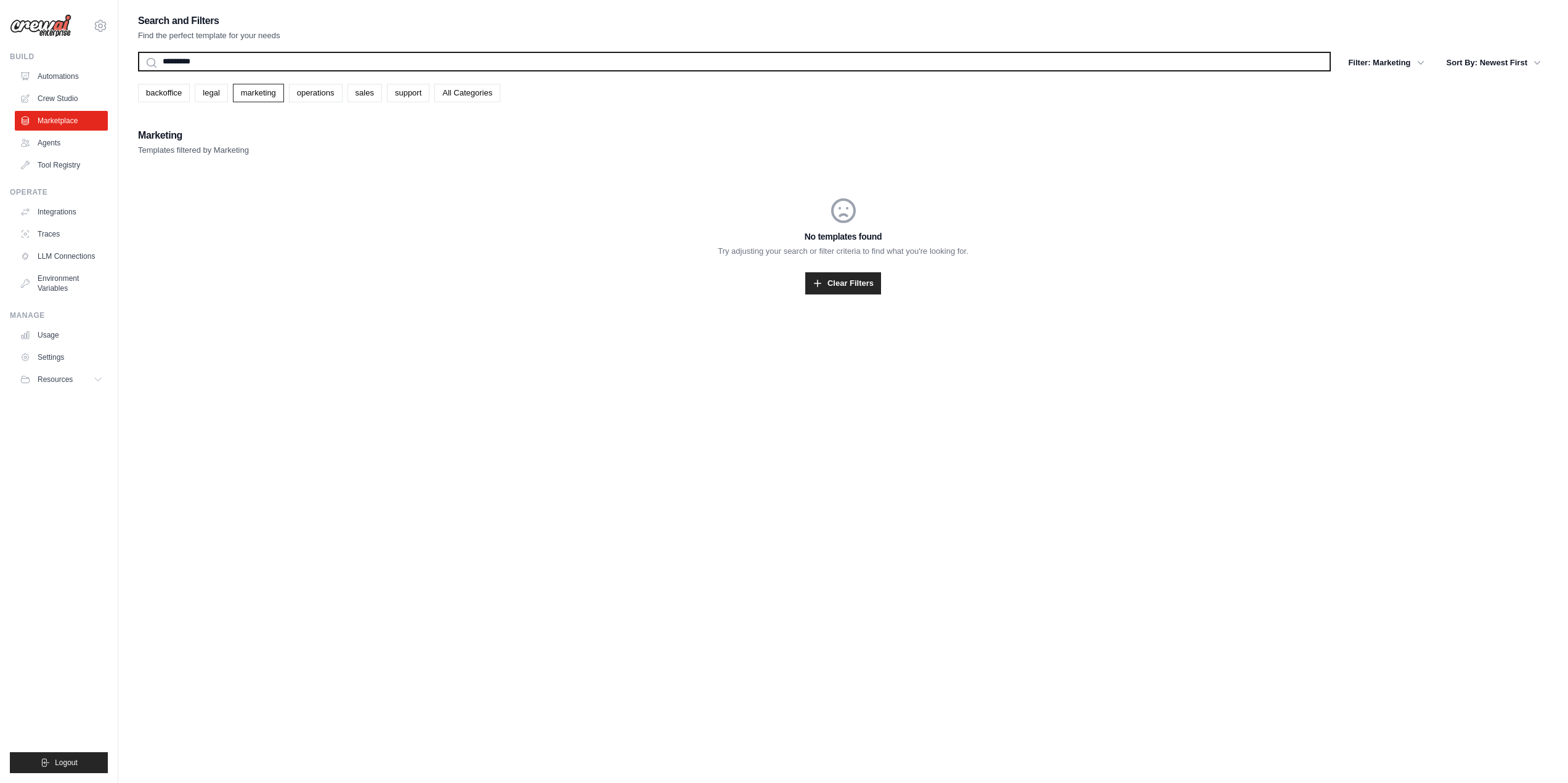
click at [186, 60] on input "*********" at bounding box center [734, 61] width 1193 height 20
click at [185, 61] on input "*********" at bounding box center [734, 61] width 1193 height 20
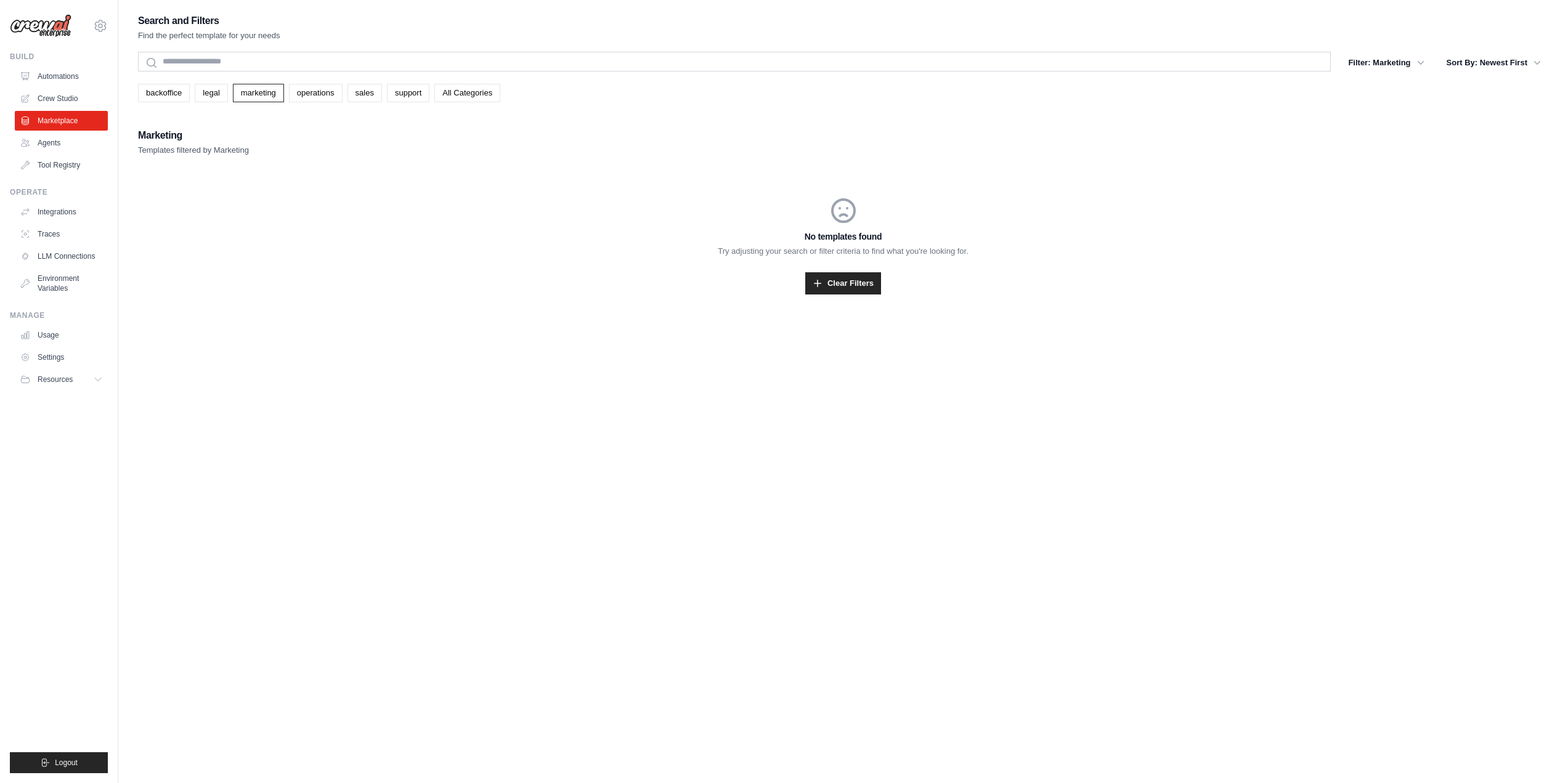
click at [231, 206] on div "No templates found Try adjusting your search or filter criteria to find what yo…" at bounding box center [843, 245] width 1410 height 158
click at [1423, 69] on button "Filter: Marketing" at bounding box center [1386, 62] width 91 height 22
click at [459, 101] on link "All Categories" at bounding box center [467, 92] width 66 height 18
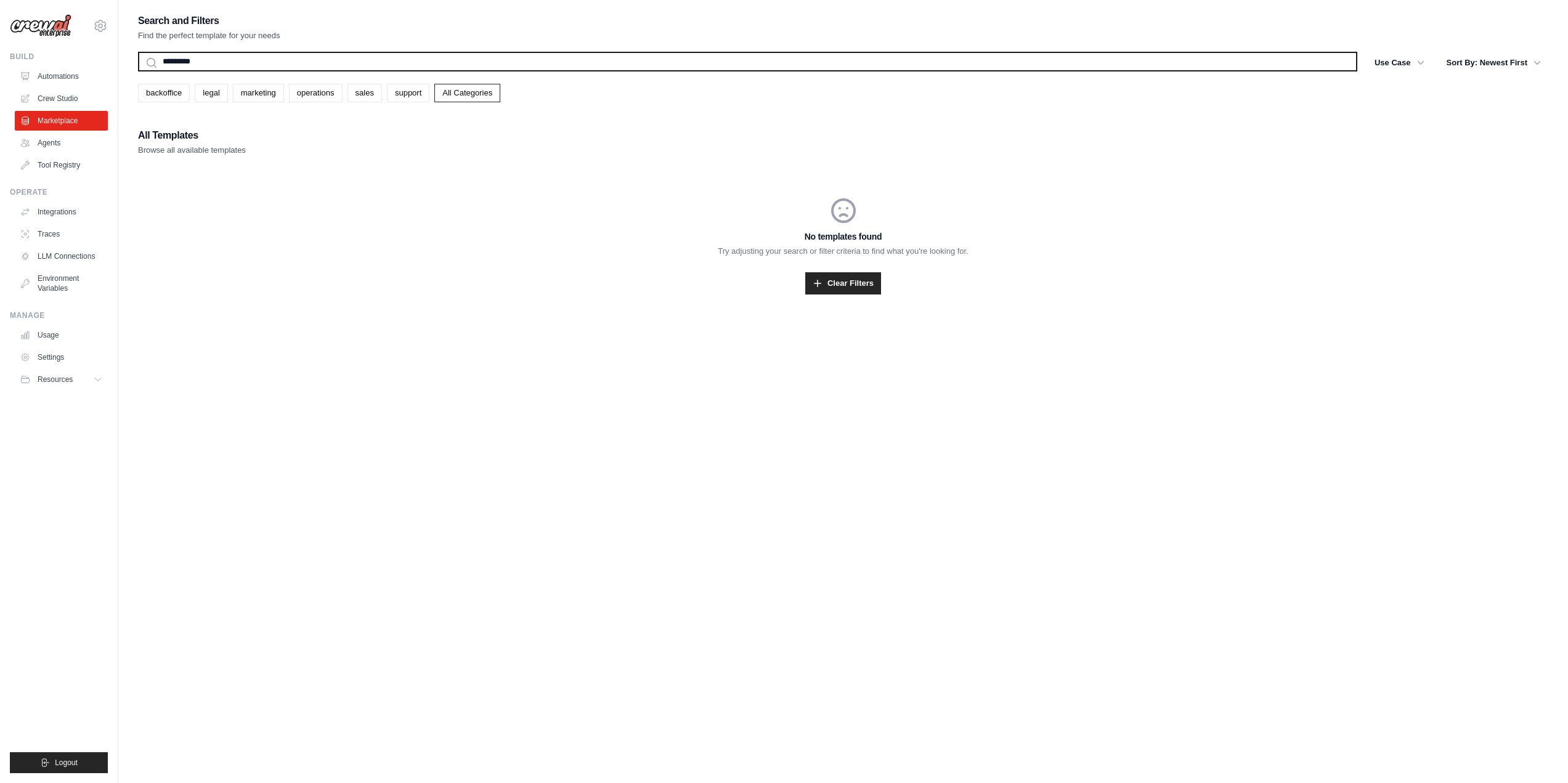
click at [315, 55] on input "*********" at bounding box center [747, 61] width 1219 height 20
type input "*"
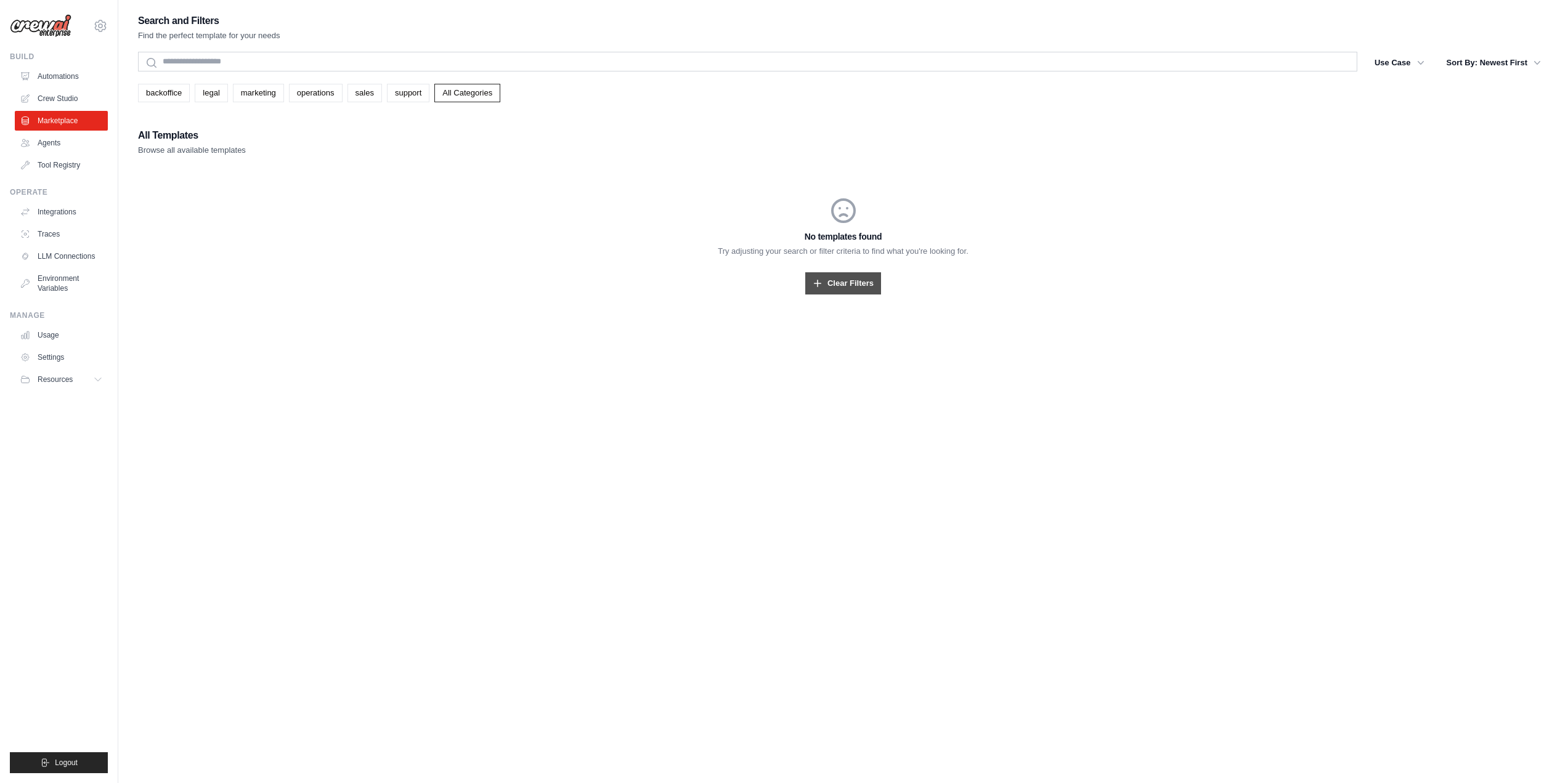
click at [842, 290] on link "Clear Filters" at bounding box center [843, 284] width 76 height 22
click at [843, 284] on link "Clear Filters" at bounding box center [843, 284] width 76 height 22
click at [181, 96] on link "backoffice" at bounding box center [163, 92] width 52 height 18
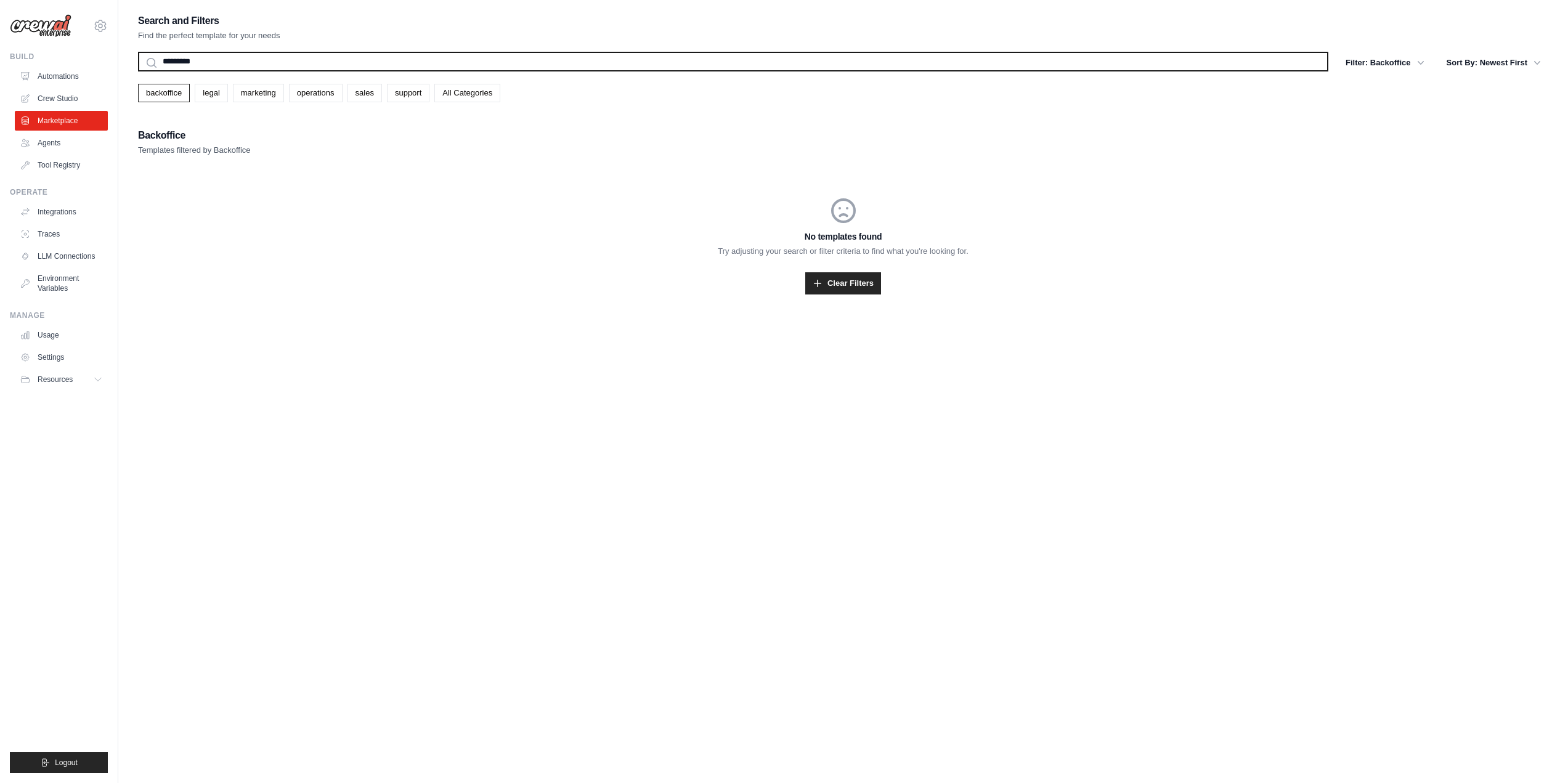
click at [217, 62] on input "*********" at bounding box center [733, 61] width 1191 height 20
type input "*"
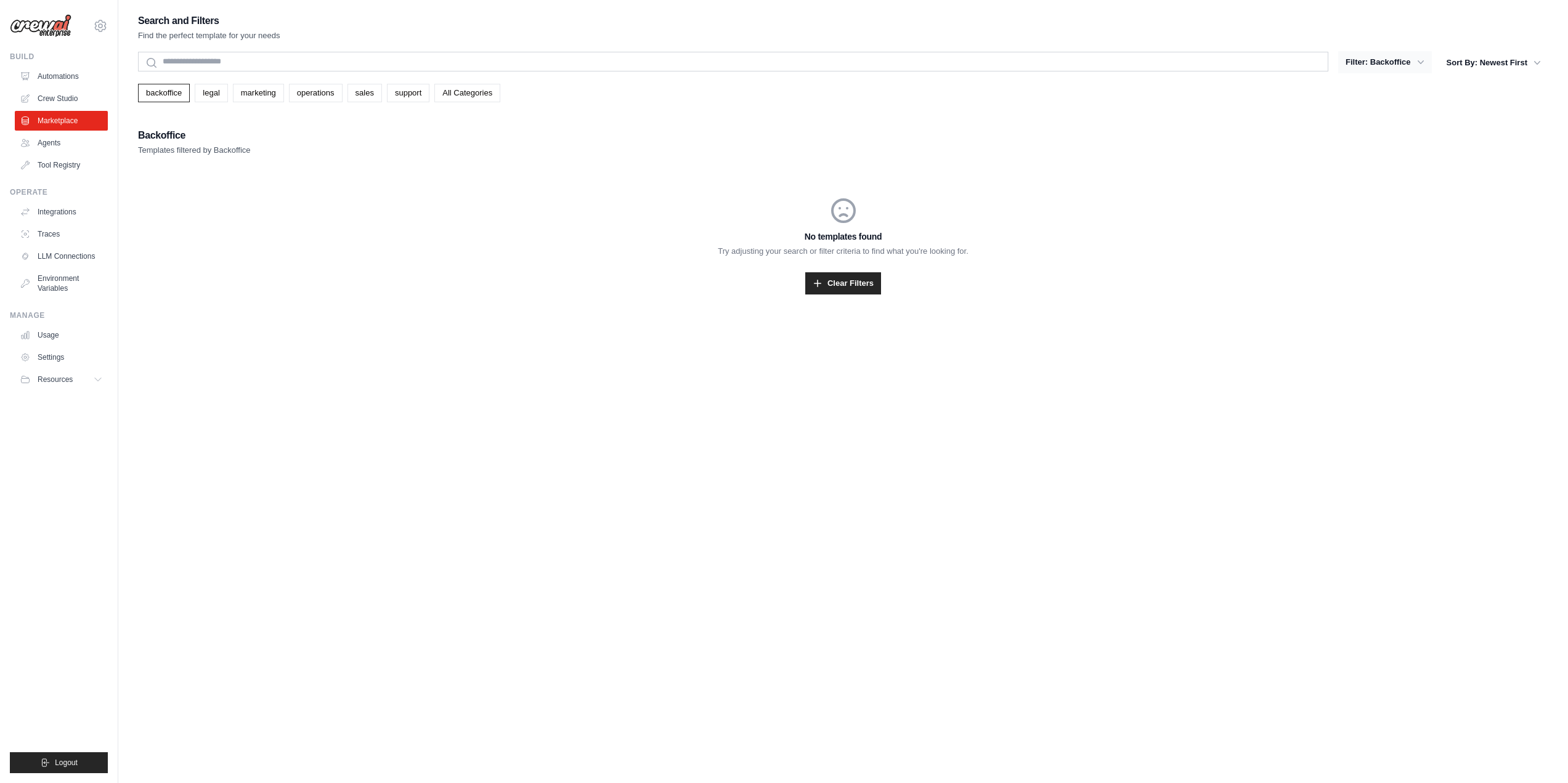
click at [1425, 65] on icon "button" at bounding box center [1420, 61] width 12 height 12
click at [824, 288] on link "Clear Filters" at bounding box center [843, 284] width 76 height 22
click at [66, 156] on link "Tool Registry" at bounding box center [62, 165] width 93 height 20
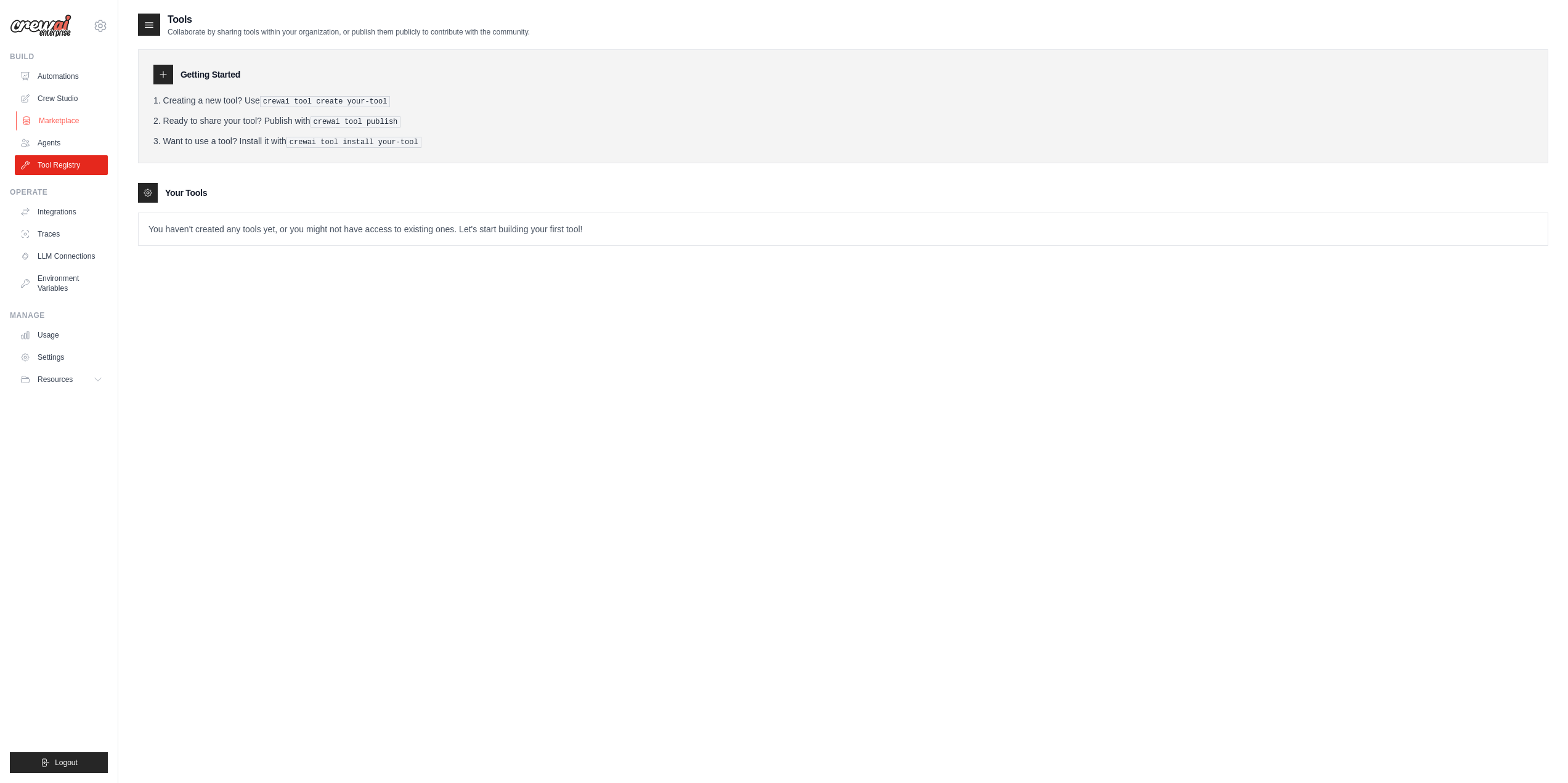
click at [58, 115] on link "Marketplace" at bounding box center [62, 120] width 93 height 20
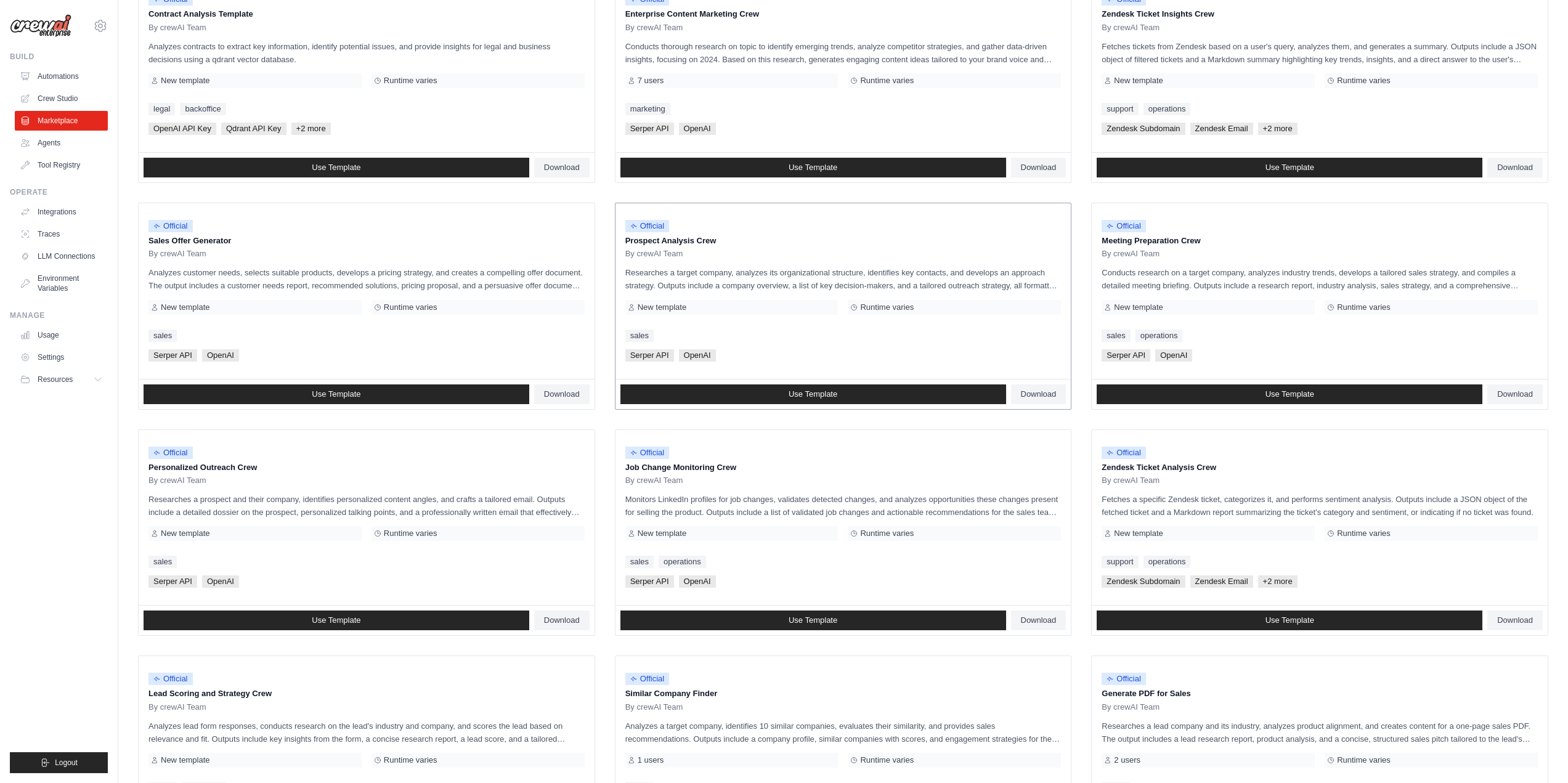
scroll to position [358, 0]
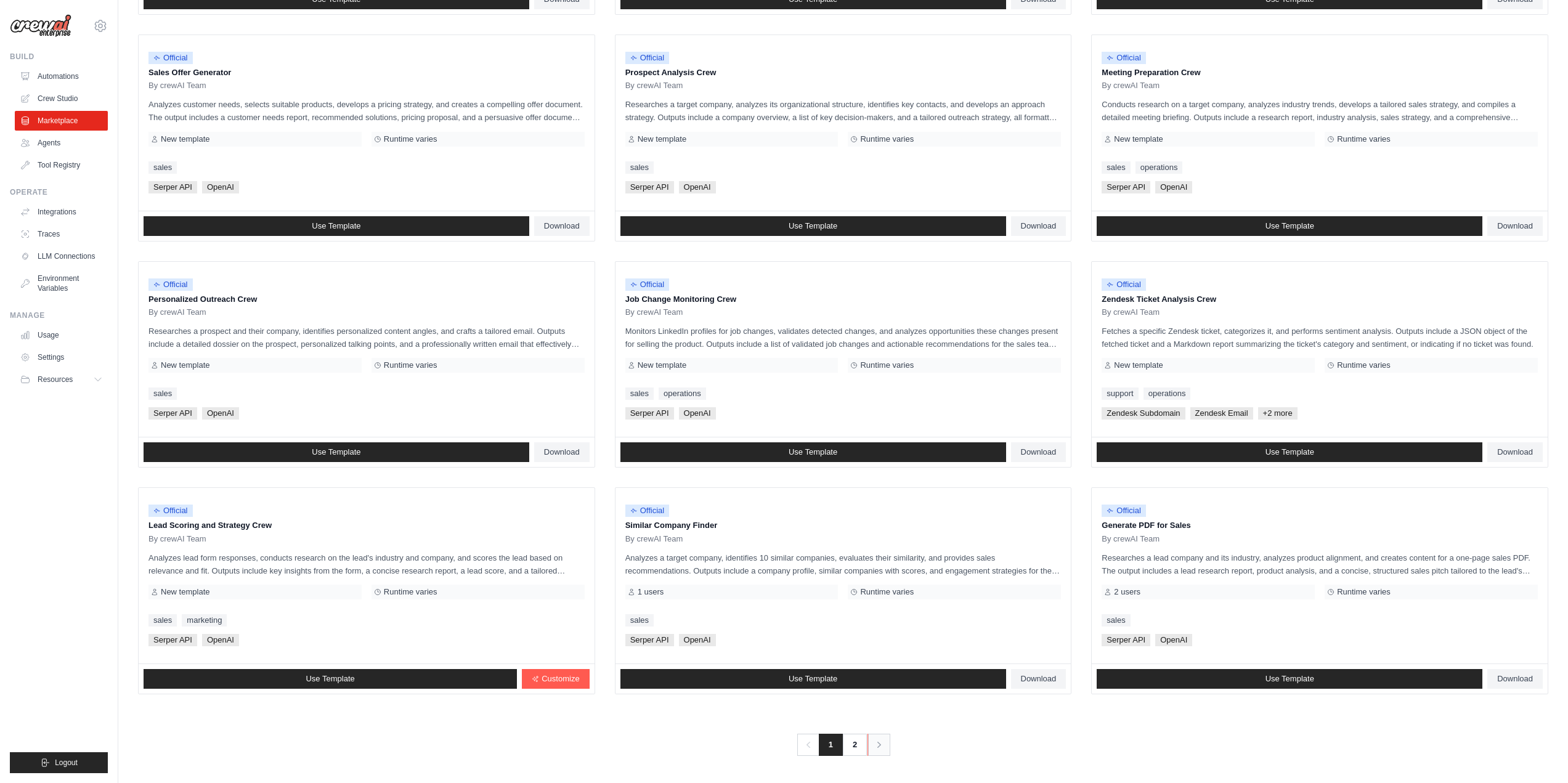
click at [882, 745] on icon "Pagination" at bounding box center [878, 745] width 12 height 12
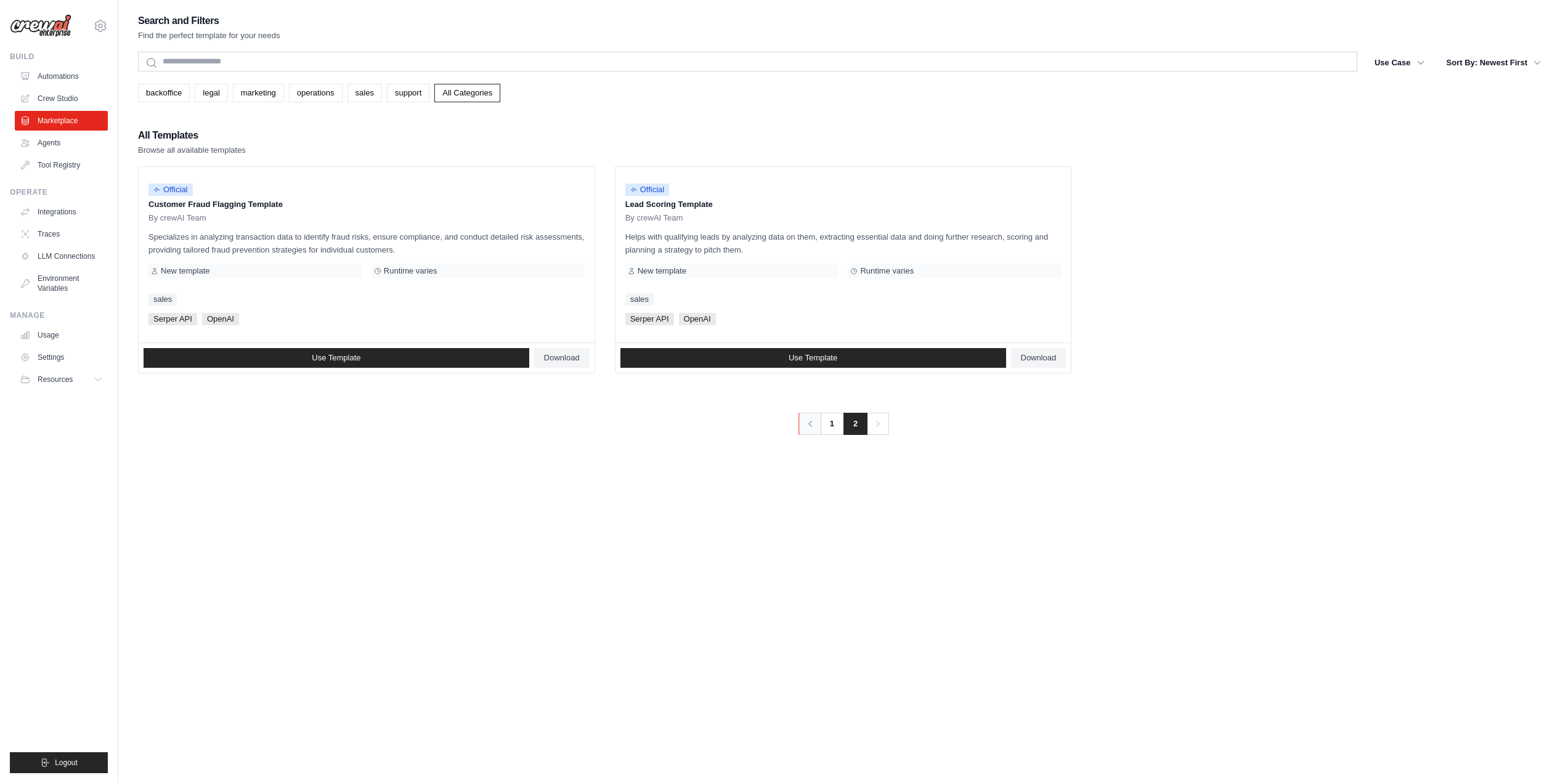
click at [807, 426] on icon "Pagination" at bounding box center [810, 424] width 12 height 12
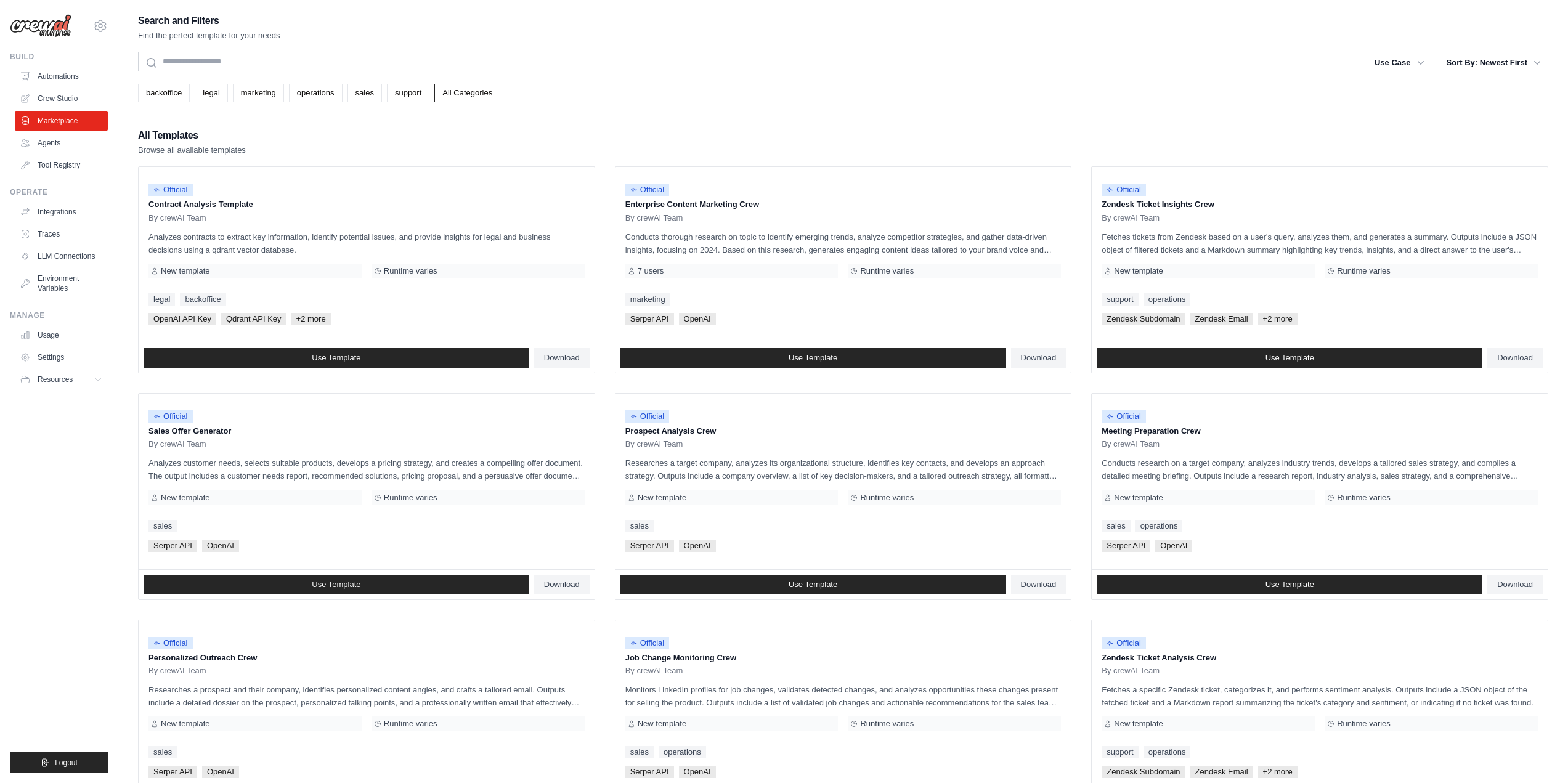
click at [41, 35] on img at bounding box center [40, 25] width 61 height 23
click at [66, 375] on span "Resources" at bounding box center [57, 379] width 35 height 10
click at [62, 405] on span "Documentation" at bounding box center [68, 401] width 50 height 10
